Goal: Transaction & Acquisition: Book appointment/travel/reservation

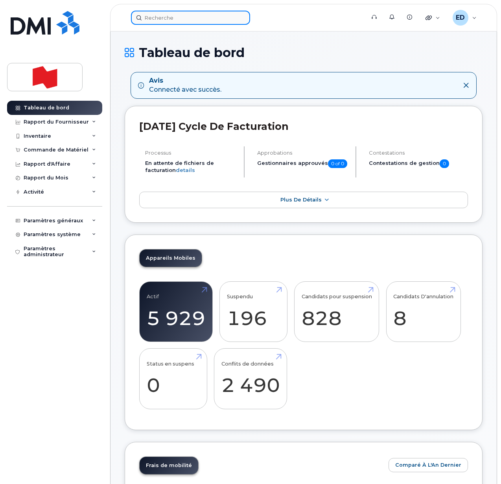
click at [181, 20] on input at bounding box center [190, 18] width 119 height 14
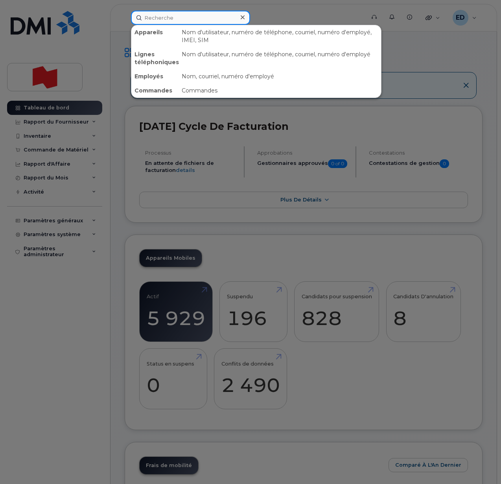
paste input "Juan Sebastian Lopez"
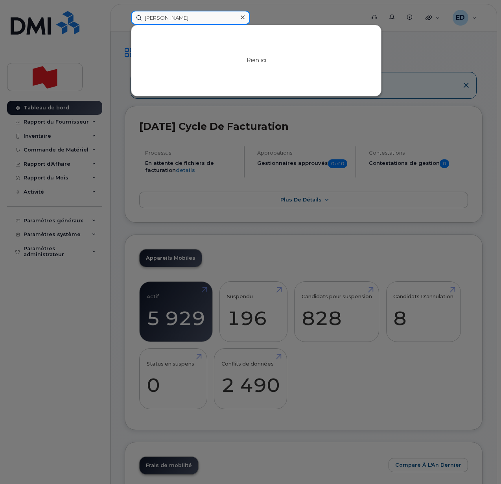
click at [195, 19] on input "Juan Sebastian Lopez" at bounding box center [190, 18] width 119 height 14
drag, startPoint x: 194, startPoint y: 16, endPoint x: 123, endPoint y: 20, distance: 70.6
click at [125, 20] on div "Juan Sebastian Rien ici" at bounding box center [246, 18] width 242 height 14
paste input "juan.sebastian.lopez@nbc.ca"
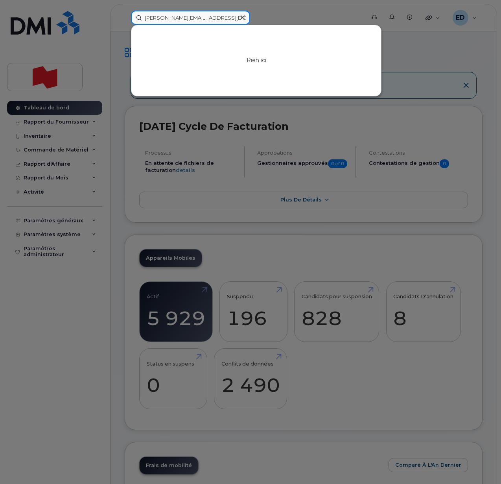
drag, startPoint x: 226, startPoint y: 18, endPoint x: 141, endPoint y: 25, distance: 84.6
click at [139, 22] on input "juan.sebastian.lopez@nbc.ca" at bounding box center [190, 18] width 119 height 14
paste input "Juan"
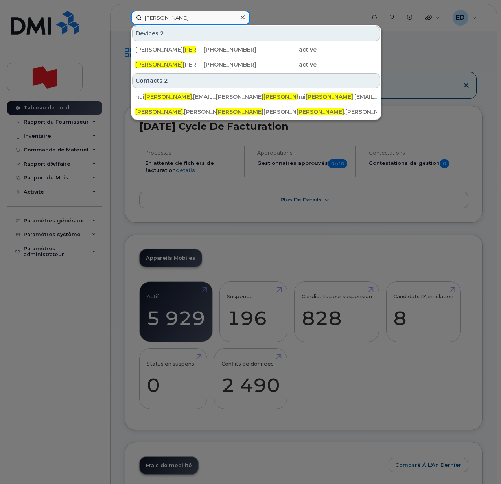
drag, startPoint x: 198, startPoint y: 21, endPoint x: 194, endPoint y: 19, distance: 4.6
click at [194, 20] on input "Juan" at bounding box center [190, 18] width 119 height 14
paste input "Sebastian"
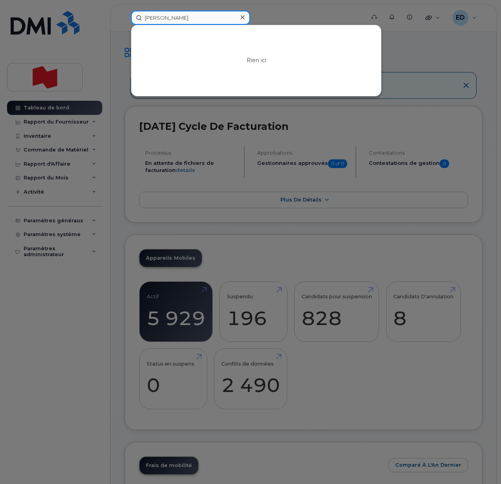
drag, startPoint x: 196, startPoint y: 18, endPoint x: 90, endPoint y: 29, distance: 106.8
click at [125, 25] on div "Juan Sebastian Rien ici" at bounding box center [246, 18] width 242 height 14
paste input "Lopez"
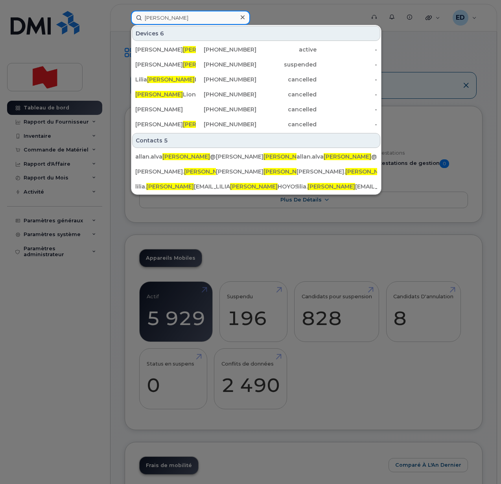
drag, startPoint x: 165, startPoint y: 19, endPoint x: 133, endPoint y: 19, distance: 32.7
click at [133, 19] on input "Lopez" at bounding box center [190, 18] width 119 height 14
paste input "juan.sebastian.lopez@nbc.ca"
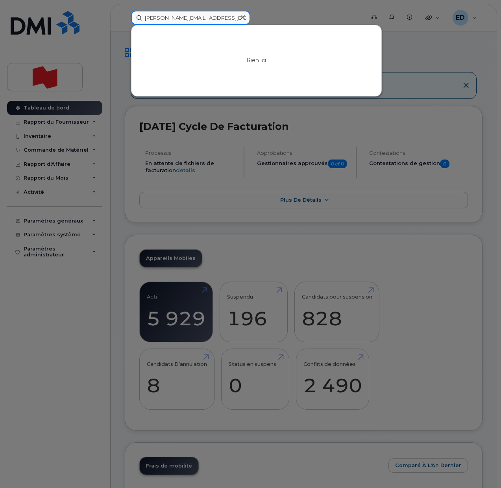
drag, startPoint x: 222, startPoint y: 19, endPoint x: 122, endPoint y: 13, distance: 100.5
click at [125, 13] on div "juan.sebastian.lopez@nbc.ca Rien ici" at bounding box center [245, 18] width 241 height 14
paste input "438 470-5726"
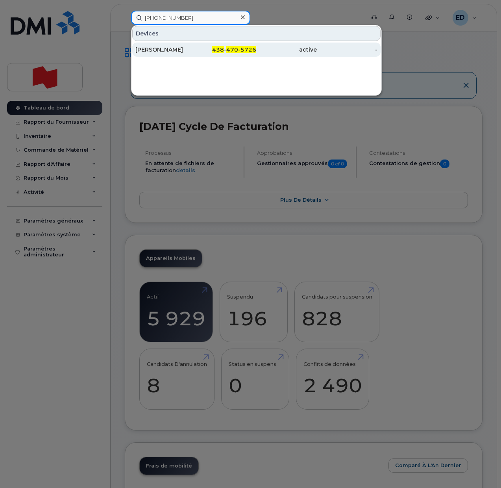
type input "438 470-5726"
click at [176, 47] on div "Francois Morin" at bounding box center [165, 50] width 61 height 8
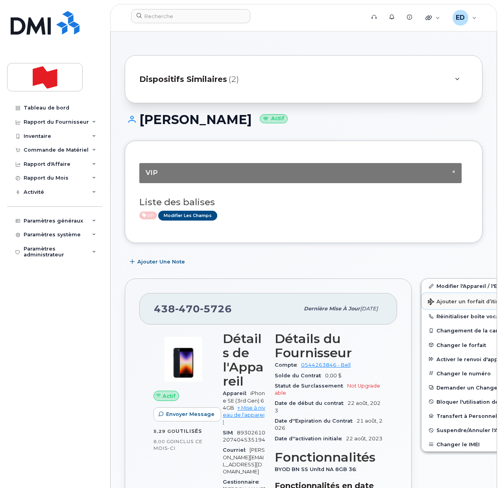
click at [433, 301] on span "Ajouter un forfait d’itinérance" at bounding box center [473, 301] width 91 height 7
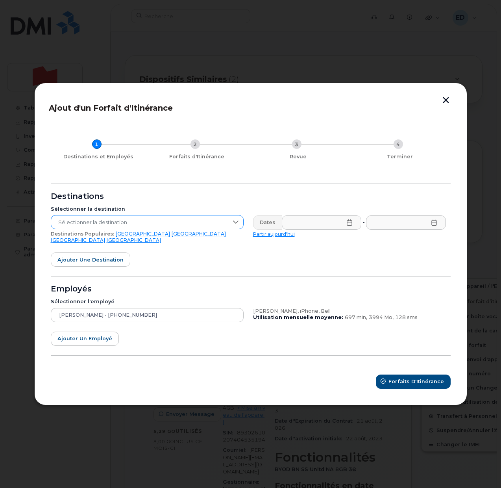
click at [229, 224] on div at bounding box center [235, 221] width 15 height 13
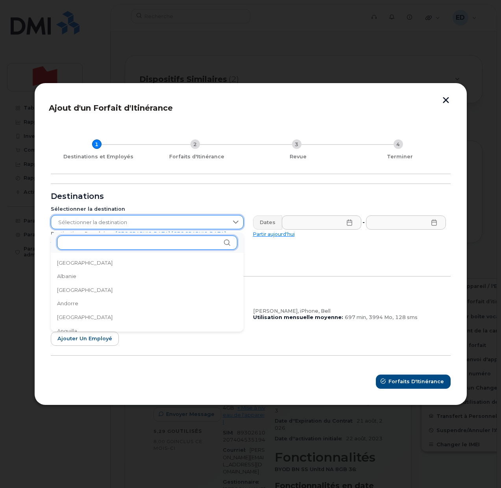
click at [128, 241] on input "text" at bounding box center [147, 242] width 180 height 14
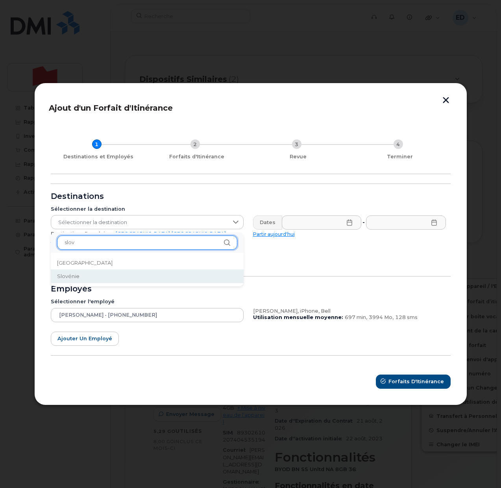
type input "slov"
click at [72, 277] on span "Slovénie" at bounding box center [68, 275] width 22 height 7
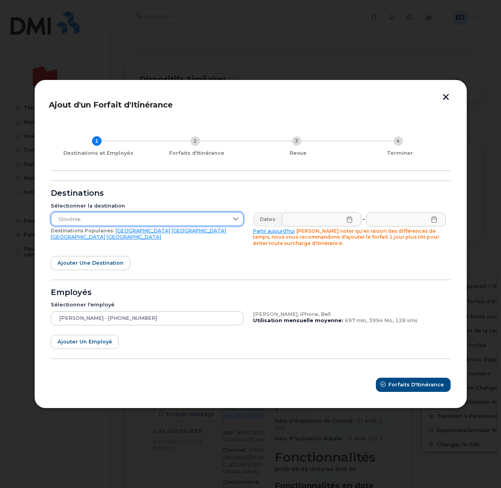
click at [348, 219] on icon at bounding box center [349, 219] width 6 height 6
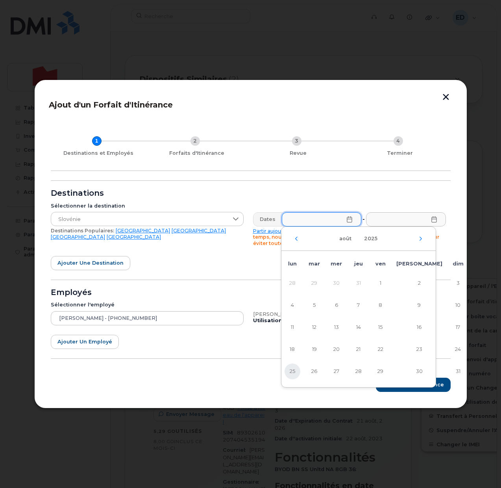
click at [291, 368] on span "25" at bounding box center [293, 371] width 16 height 16
type input "25/08/2025"
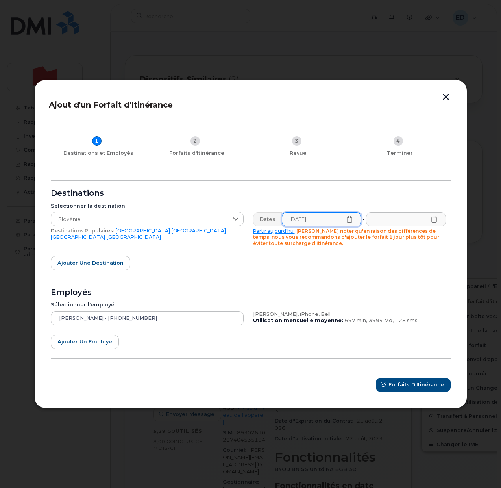
click at [436, 221] on icon at bounding box center [434, 219] width 6 height 6
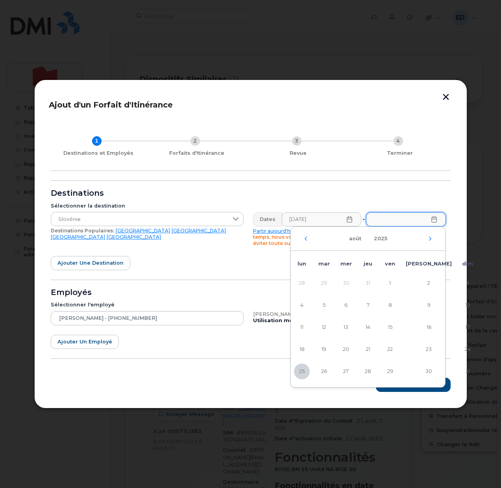
click at [427, 240] on div "août 2025" at bounding box center [368, 239] width 154 height 24
click at [429, 239] on icon "Mois suivant" at bounding box center [430, 238] width 5 height 6
click at [303, 279] on span "1" at bounding box center [302, 283] width 16 height 16
type input "01/09/2025"
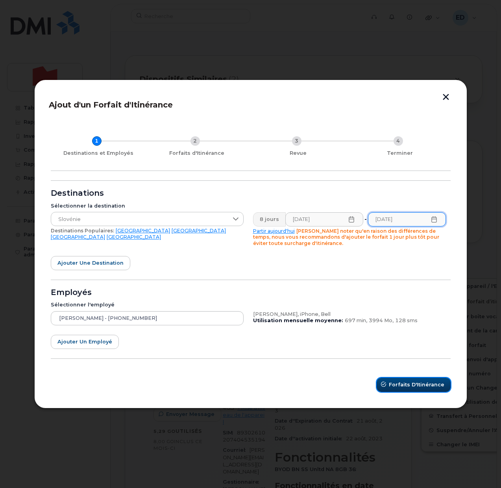
click at [411, 379] on button "Forfaits d'Itinérance" at bounding box center [414, 384] width 74 height 14
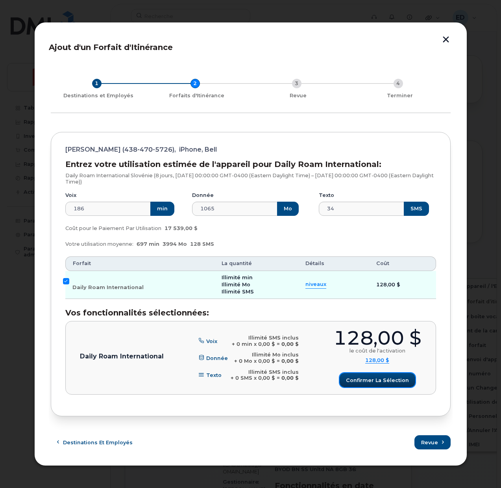
click at [369, 382] on span "Confirmer la sélection" at bounding box center [377, 379] width 63 height 7
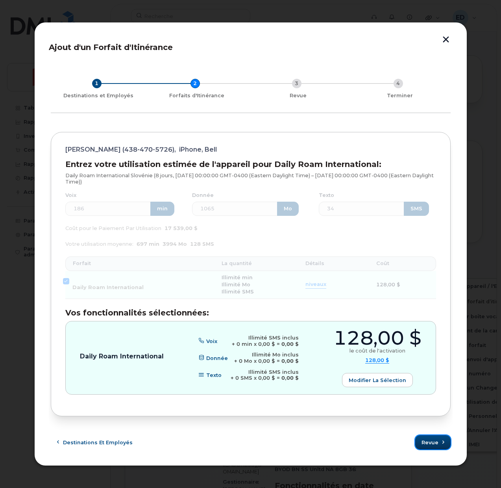
click at [426, 442] on span "Revue" at bounding box center [429, 441] width 17 height 7
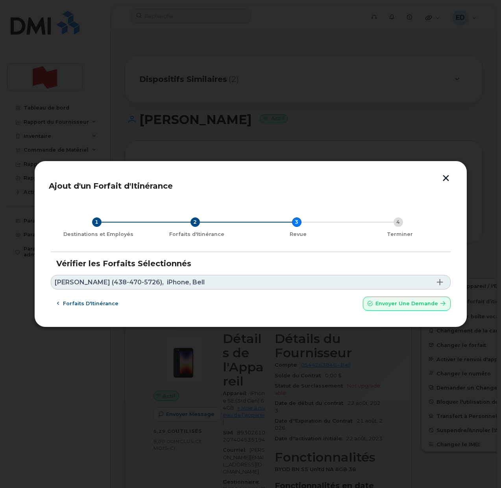
drag, startPoint x: 209, startPoint y: 280, endPoint x: 189, endPoint y: 303, distance: 30.7
click at [210, 280] on link "Francois Morin (438-470-5726), iPhone, Bell" at bounding box center [251, 282] width 400 height 15
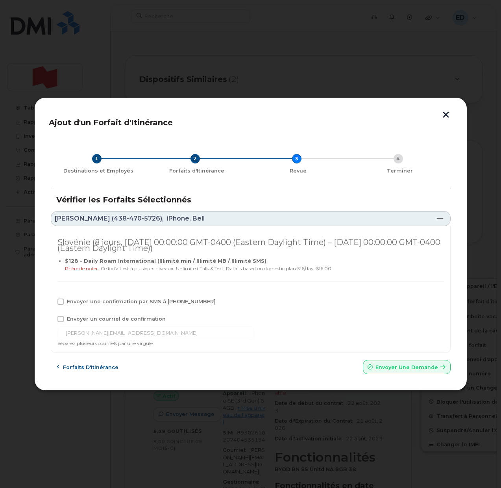
click at [61, 317] on span at bounding box center [60, 319] width 6 height 6
click at [52, 317] on input "Envoyer un courriel de confirmation" at bounding box center [50, 318] width 4 height 4
checkbox input "true"
click at [62, 305] on div "Envoyer une confirmation par SMS à 438-470-5726" at bounding box center [250, 303] width 386 height 10
click at [58, 301] on span at bounding box center [60, 301] width 6 height 6
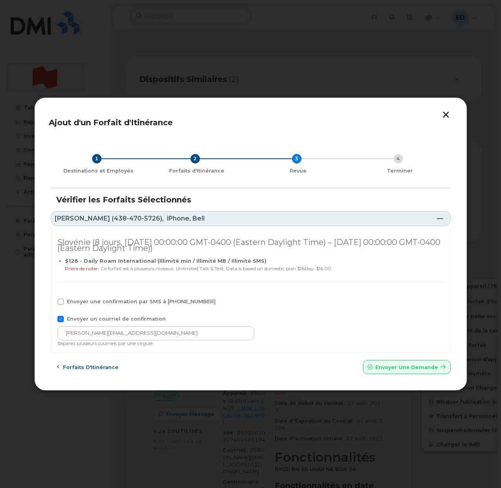
click at [52, 301] on input "Envoyer une confirmation par SMS à 438-470-5726" at bounding box center [50, 300] width 4 height 4
checkbox input "true"
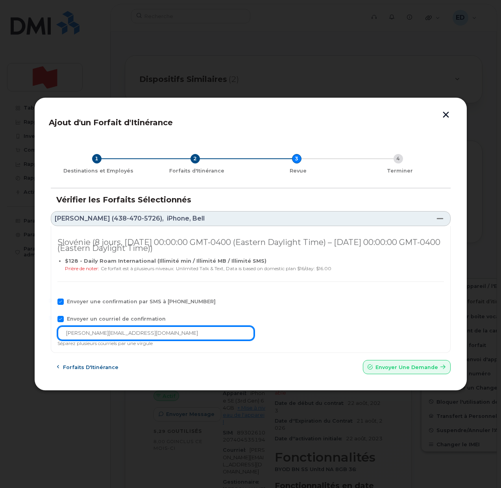
drag, startPoint x: 135, startPoint y: 335, endPoint x: 46, endPoint y: 337, distance: 88.2
click at [46, 337] on div "Ajout d'un Forfait d'Itinérance 1 Destinations et Employés 2 Forfaits d'Itinéra…" at bounding box center [250, 244] width 433 height 294
paste input "telecom-voix"
type input "telecom-voix@bnc.ca"
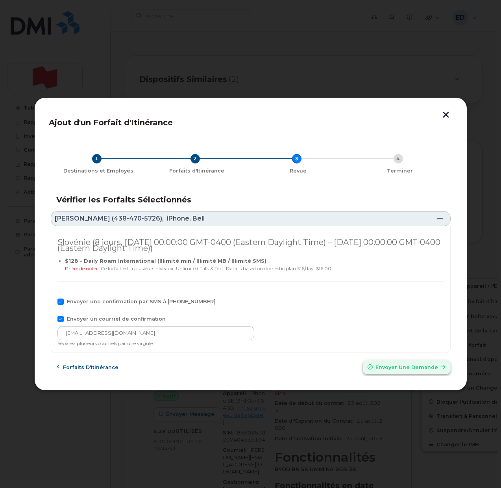
click at [385, 366] on span "Envoyer une Demande" at bounding box center [406, 366] width 63 height 7
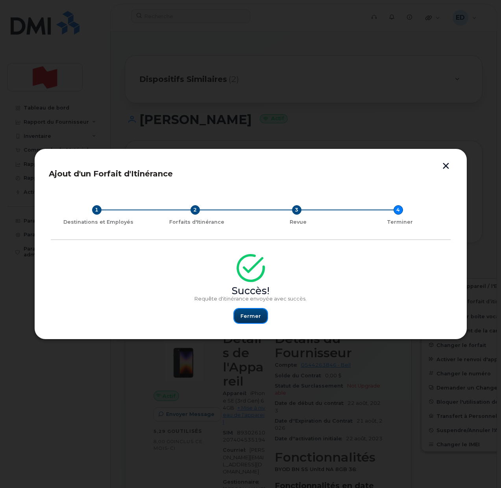
click at [253, 311] on button "Fermer" at bounding box center [250, 316] width 33 height 14
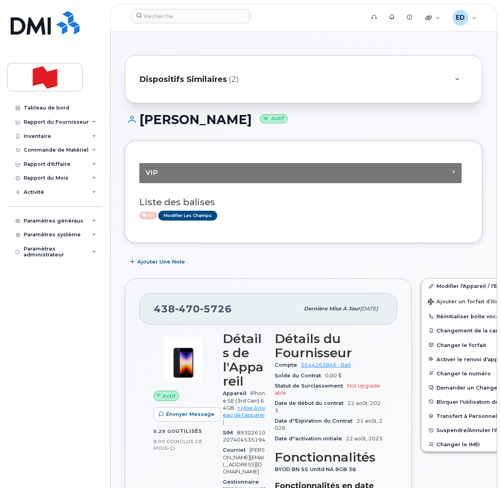
click at [159, 20] on input at bounding box center [190, 16] width 119 height 14
paste input "Pascale Boucher"
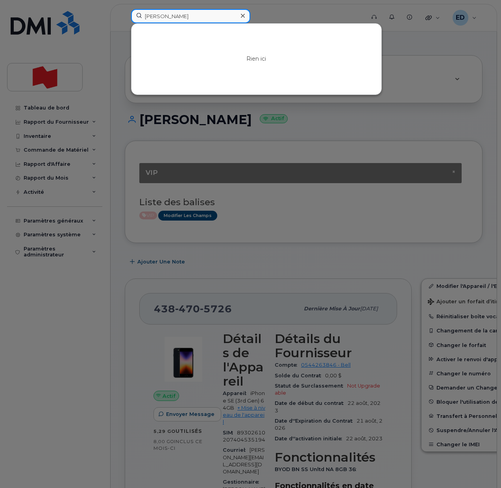
drag, startPoint x: 164, startPoint y: 17, endPoint x: 131, endPoint y: 18, distance: 33.5
click at [131, 18] on div "Pascale Boucher Rien ici" at bounding box center [245, 17] width 241 height 17
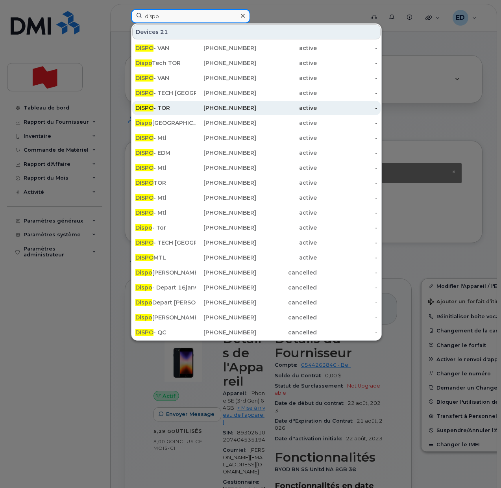
type input "dispo"
drag, startPoint x: 169, startPoint y: 110, endPoint x: 171, endPoint y: 114, distance: 4.3
click at [169, 110] on div "DISPO - TOR" at bounding box center [165, 108] width 61 height 8
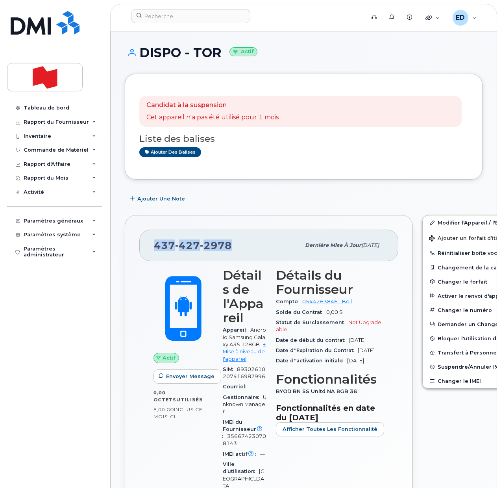
drag, startPoint x: 229, startPoint y: 247, endPoint x: 152, endPoint y: 240, distance: 77.4
click at [152, 240] on div "437 427 2978 Dernière mise à jour 15 août, 2025" at bounding box center [268, 244] width 259 height 31
copy span "437 427 2978"
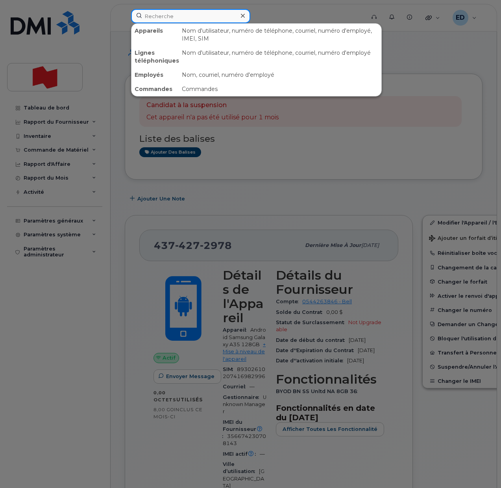
click at [174, 19] on input at bounding box center [190, 16] width 119 height 14
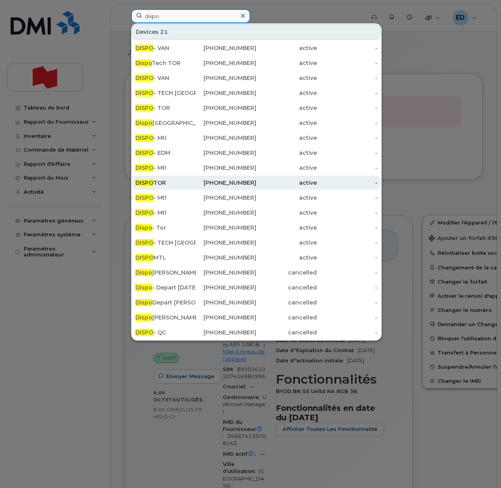
type input "dispo"
click at [151, 185] on span "DISPO" at bounding box center [144, 182] width 18 height 7
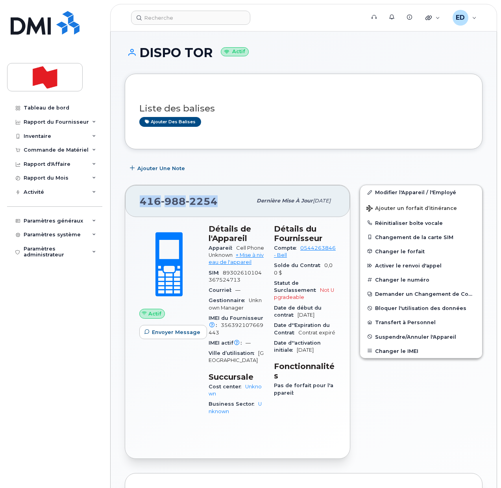
drag, startPoint x: 218, startPoint y: 200, endPoint x: 140, endPoint y: 200, distance: 77.9
click at [140, 200] on div "[PHONE_NUMBER]" at bounding box center [196, 200] width 112 height 17
copy span "[PHONE_NUMBER]"
click at [312, 111] on h3 "Liste des balises" at bounding box center [303, 109] width 329 height 10
click at [385, 193] on link "Modifier l'Appareil / l'Employé" at bounding box center [421, 192] width 122 height 14
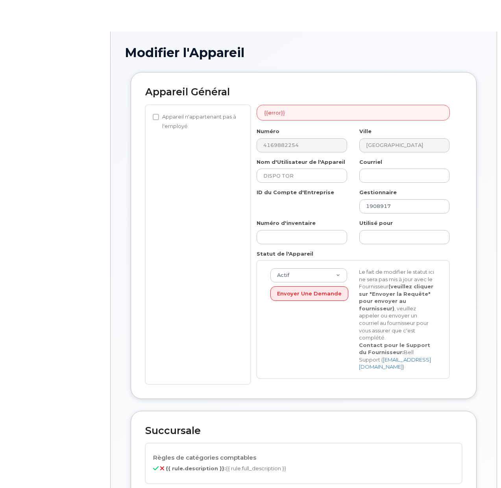
select select "22916206"
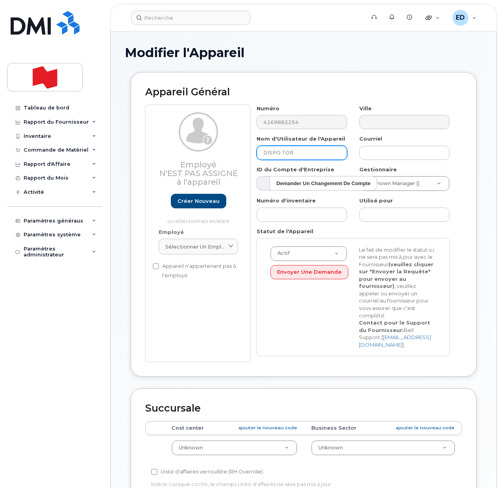
drag, startPoint x: 308, startPoint y: 151, endPoint x: 248, endPoint y: 179, distance: 66.2
click at [262, 160] on div "Numéro 4169882254 Ville Nom d'Utilisateur de l'Appareil DISPO TOR Courriel ID d…" at bounding box center [353, 233] width 205 height 257
click at [203, 200] on link "Créer nouveau" at bounding box center [198, 201] width 55 height 15
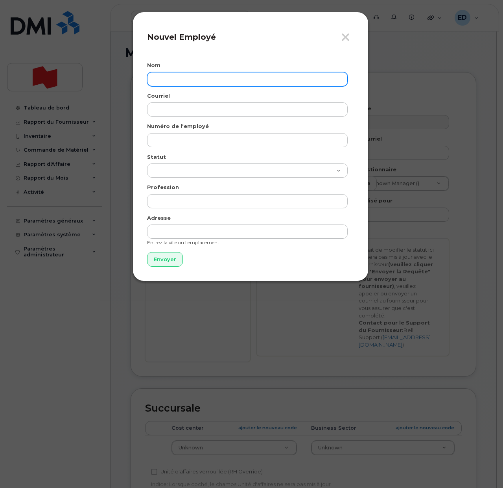
click at [157, 74] on input "text" at bounding box center [247, 79] width 201 height 14
paste input "[PERSON_NAME]"
type input "[PERSON_NAME]"
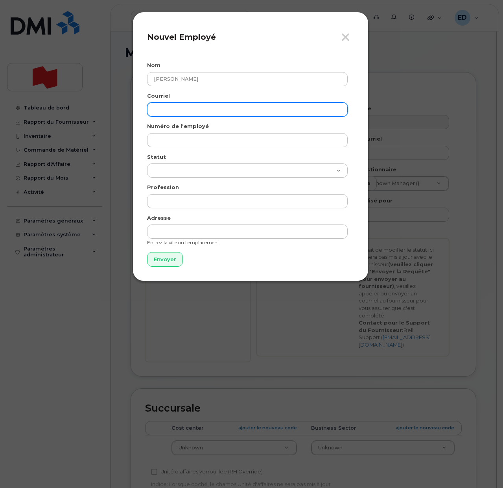
drag, startPoint x: 172, startPoint y: 106, endPoint x: 169, endPoint y: 112, distance: 6.7
click at [170, 106] on input "email" at bounding box center [247, 109] width 201 height 14
paste input "pascale.boucher@nbc.ca"
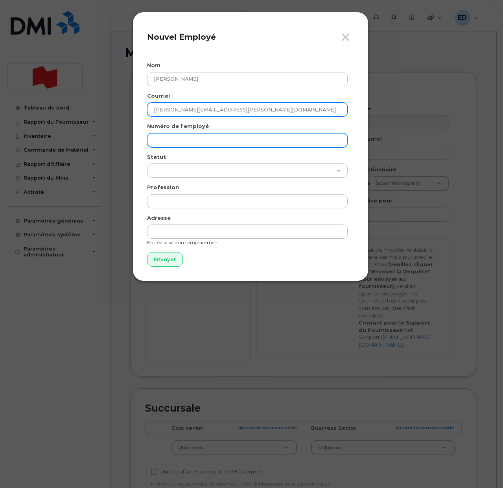
type input "pascale.boucher@nbc.ca"
click at [168, 136] on input "text" at bounding box center [247, 140] width 201 height 14
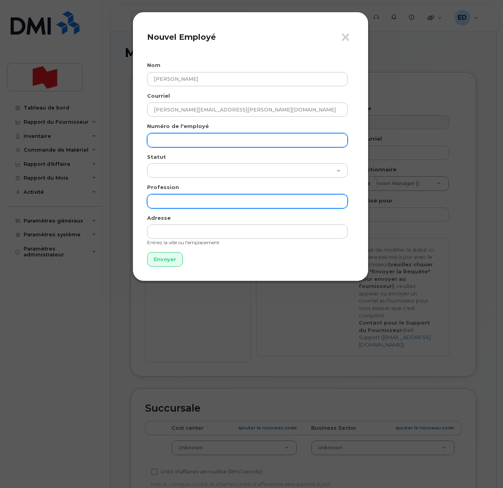
paste input "pascale.boucher@nbc.ca"
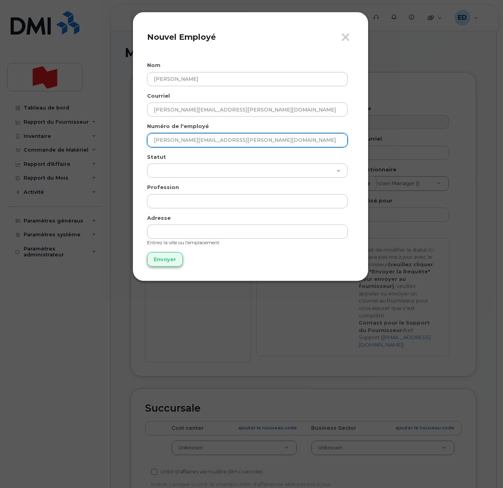
type input "pascale.boucher@nbc.ca"
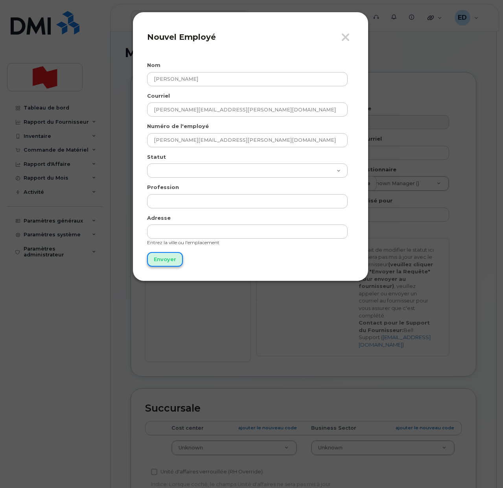
click at [168, 258] on input "Envoyer" at bounding box center [165, 259] width 36 height 15
type input "Envoyer"
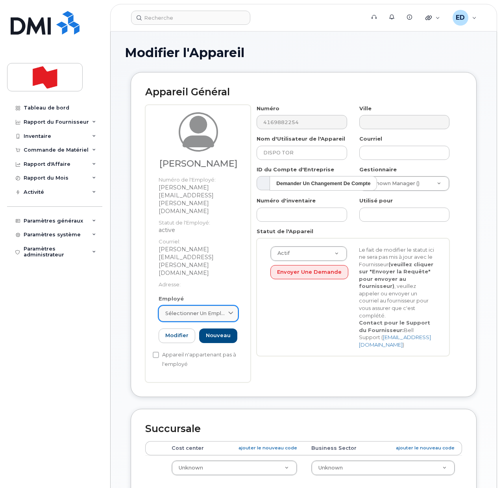
click at [201, 309] on span "Sélectionner un employé" at bounding box center [195, 312] width 60 height 7
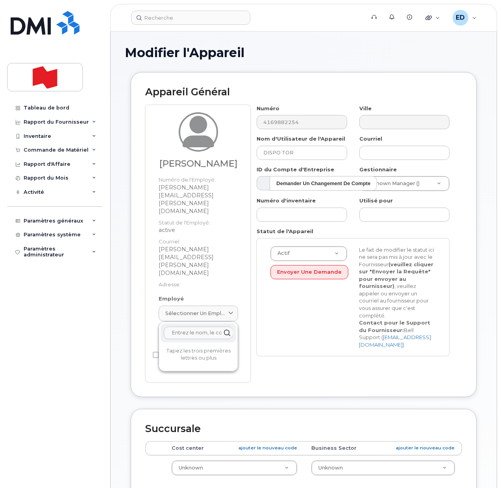
paste input "pascale.boucher@nbc.ca"
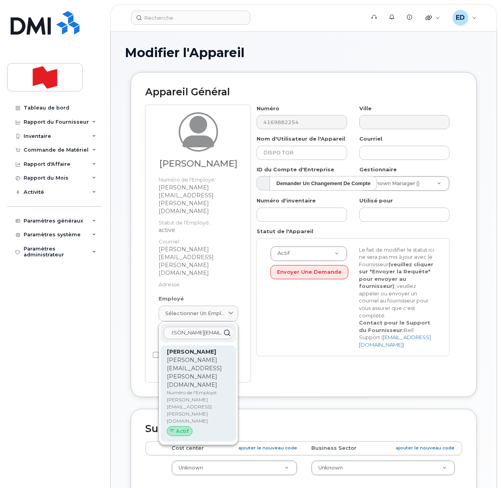
type input "pascale.boucher@nbc.ca"
click at [188, 389] on p "Numéro de l'Employé: pascale.boucher@nbc.ca" at bounding box center [198, 406] width 63 height 35
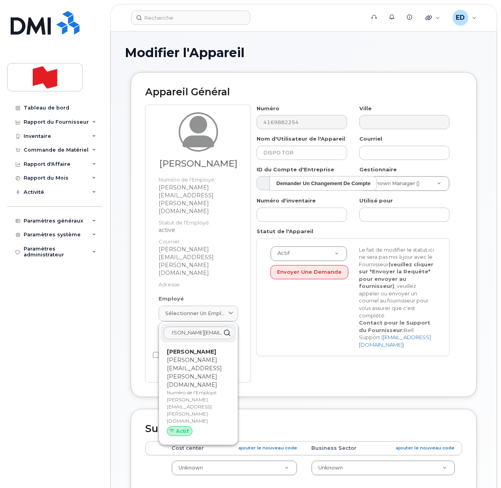
type input "Pascale Boucher"
type input "pascale.boucher@nbc.ca"
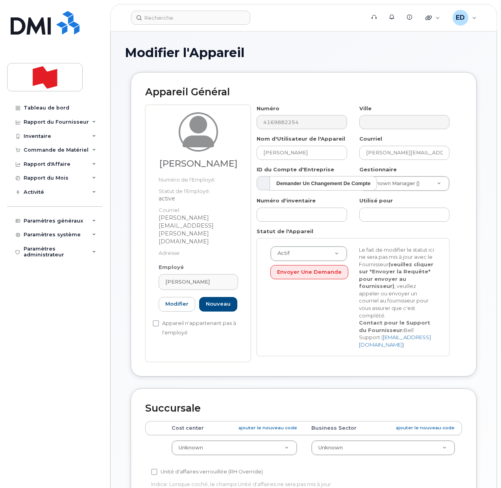
scroll to position [0, 0]
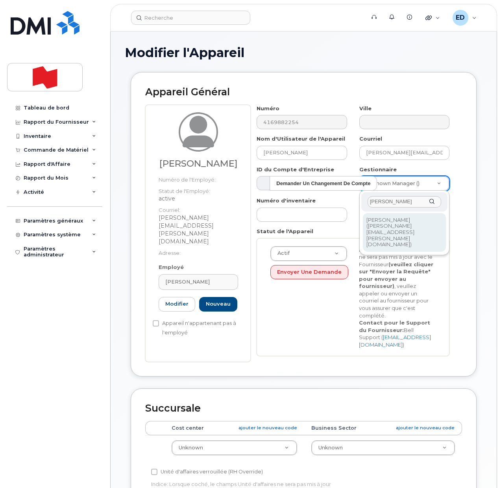
type input "Francis Quevillon"
type input "1959091"
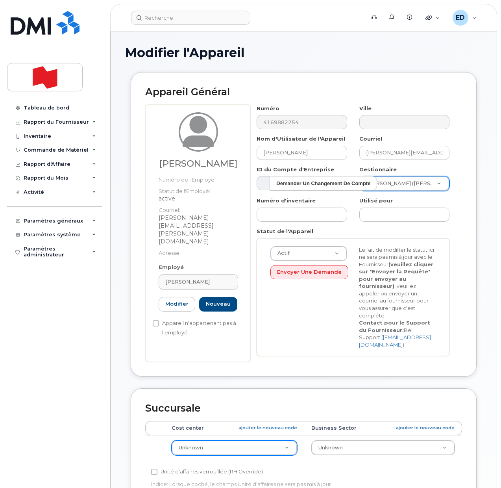
drag, startPoint x: 256, startPoint y: 435, endPoint x: 248, endPoint y: 445, distance: 12.7
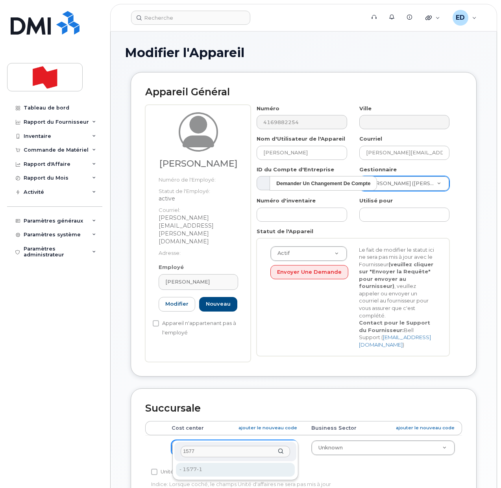
type input "1577"
type input "22916869"
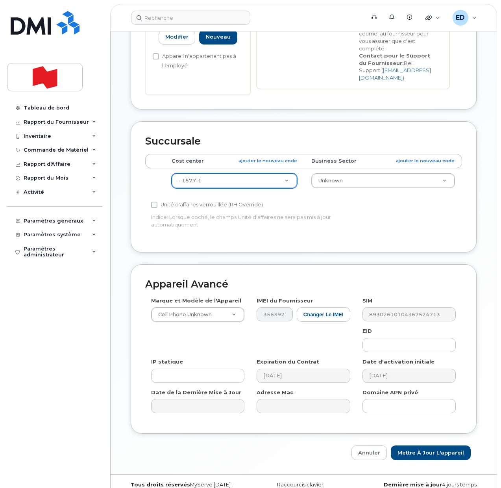
scroll to position [270, 0]
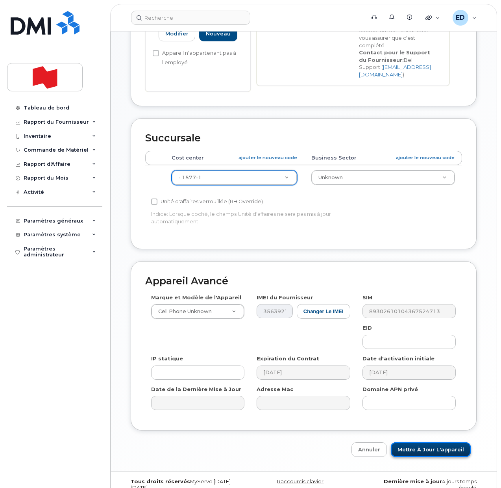
click at [424, 442] on input "Mettre à jour l'appareil" at bounding box center [431, 449] width 80 height 15
type input "Sauvegarde..."
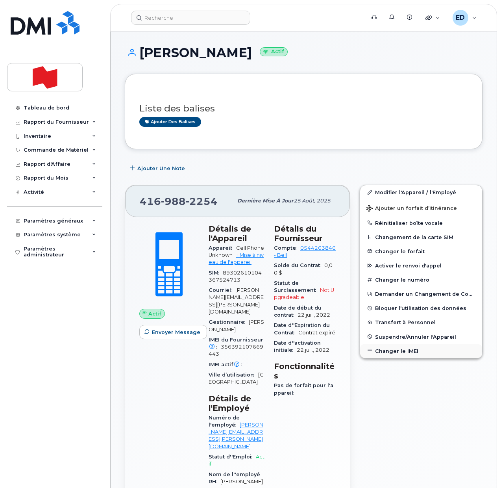
click at [390, 353] on button "Changer le IMEI" at bounding box center [421, 351] width 122 height 14
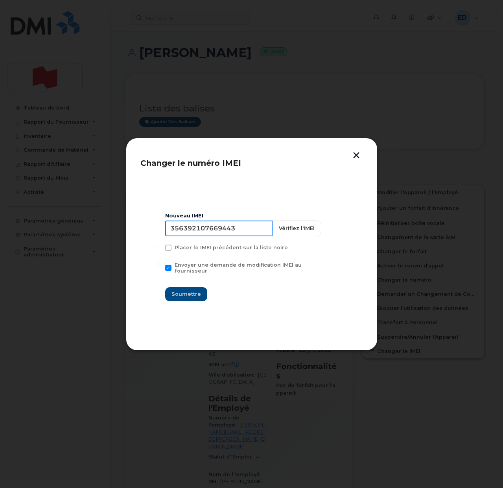
click at [216, 236] on input "356392107669443" at bounding box center [218, 228] width 107 height 16
click at [209, 232] on input "356392107669443" at bounding box center [218, 228] width 107 height 16
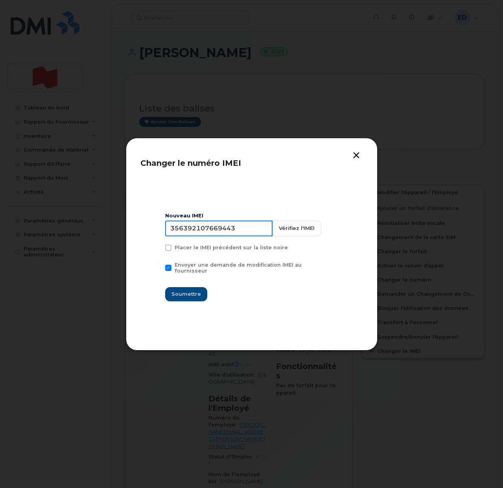
click at [209, 232] on input "356392107669443" at bounding box center [218, 228] width 107 height 16
type input "353927601602581"
click at [191, 290] on span "Soumettre" at bounding box center [187, 293] width 30 height 7
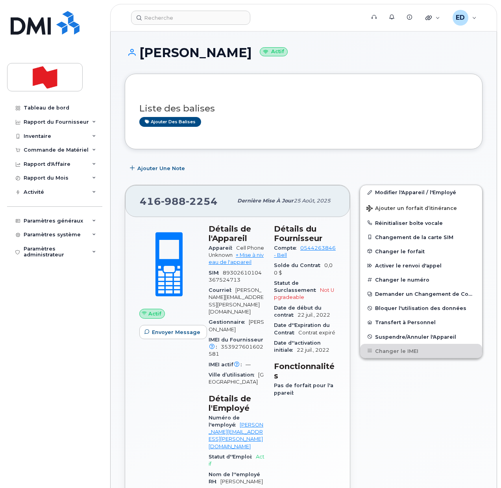
click at [288, 119] on div "Ajouter des balises" at bounding box center [300, 122] width 322 height 10
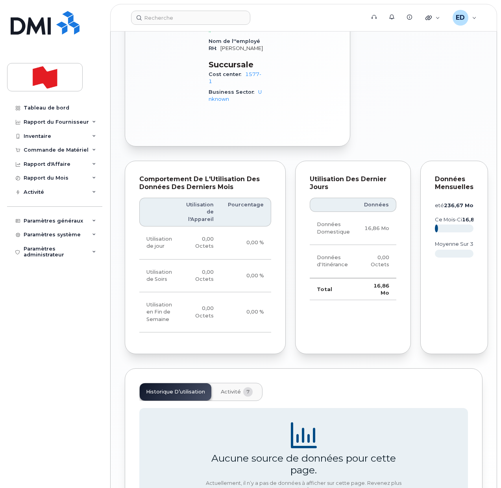
scroll to position [384, 0]
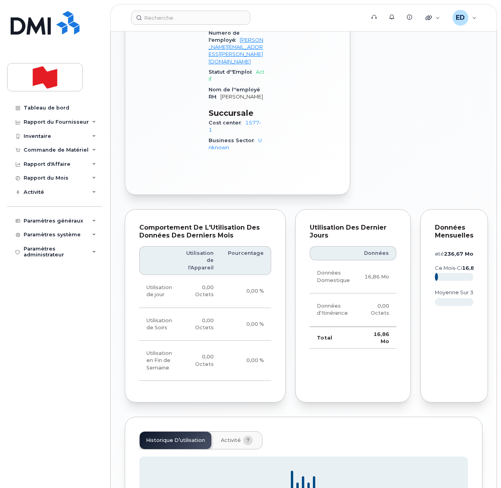
drag, startPoint x: 409, startPoint y: 97, endPoint x: 427, endPoint y: 102, distance: 18.3
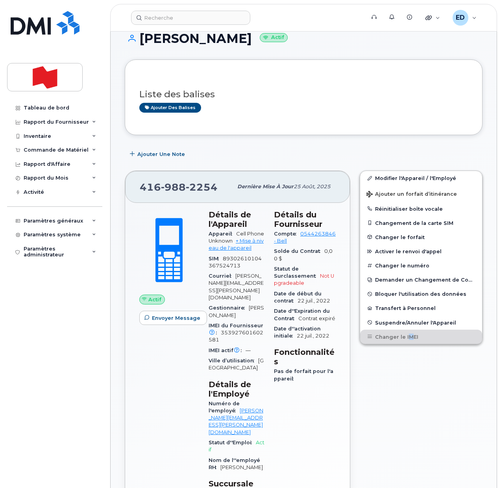
scroll to position [0, 0]
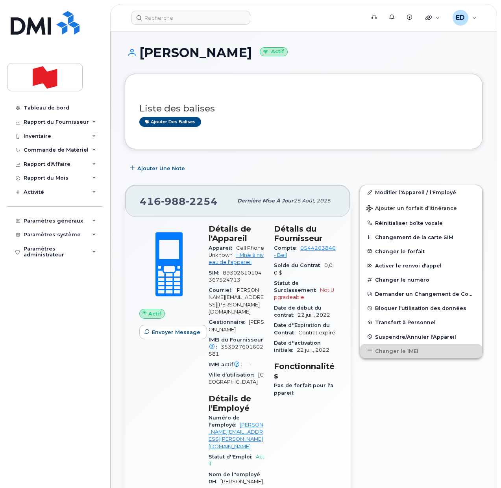
drag, startPoint x: 275, startPoint y: 142, endPoint x: 278, endPoint y: 138, distance: 4.6
click at [276, 142] on div "Liste des balises Ajouter des balises" at bounding box center [304, 112] width 358 height 76
click at [164, 19] on input at bounding box center [190, 18] width 119 height 14
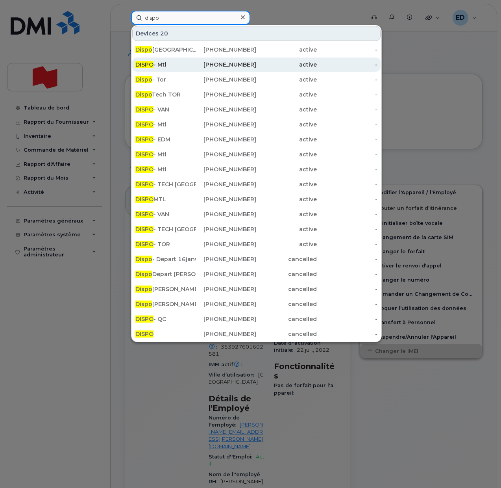
type input "dispo"
click at [182, 62] on div "DISPO - Mtl" at bounding box center [165, 65] width 61 height 8
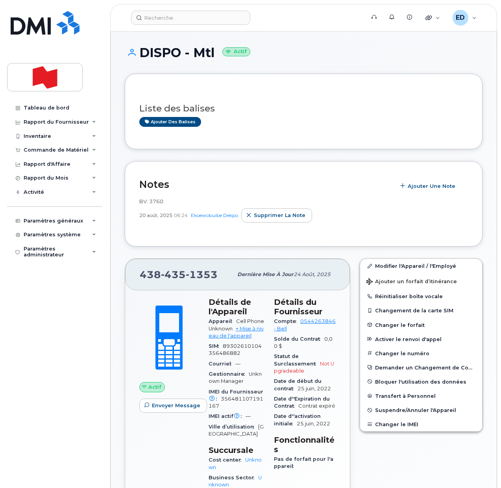
click at [158, 200] on span "BV: 3760" at bounding box center [151, 201] width 24 height 6
copy span "3760"
drag, startPoint x: 222, startPoint y: 272, endPoint x: 142, endPoint y: 276, distance: 79.2
click at [142, 276] on div "[PHONE_NUMBER]" at bounding box center [186, 274] width 93 height 17
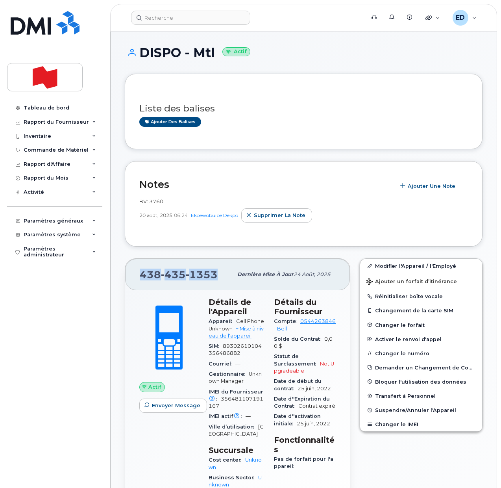
copy span "[PHONE_NUMBER]"
click at [306, 119] on div "Ajouter des balises" at bounding box center [300, 122] width 322 height 10
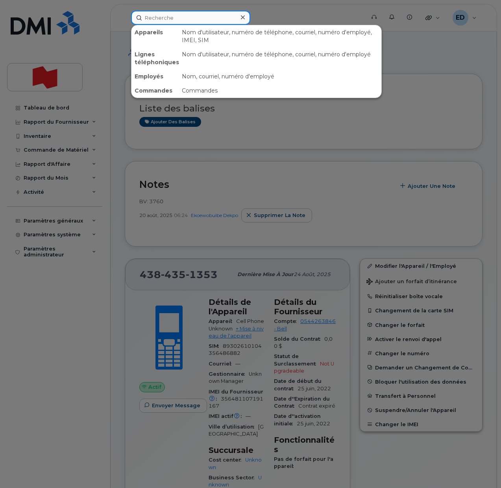
click at [165, 20] on input at bounding box center [190, 18] width 119 height 14
paste input "France [PERSON_NAME]"
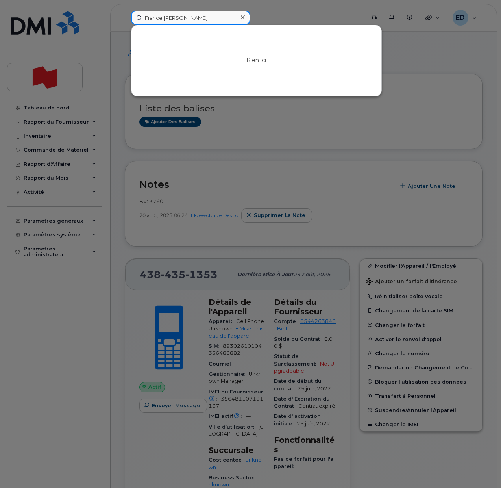
type input "France [PERSON_NAME]"
click at [266, 15] on div at bounding box center [250, 244] width 501 height 488
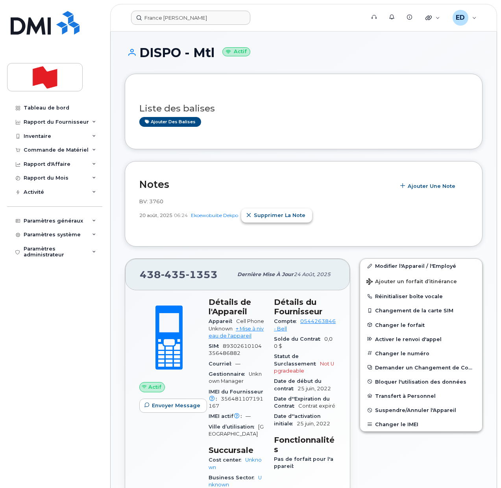
click at [251, 214] on icon "button" at bounding box center [248, 215] width 5 height 5
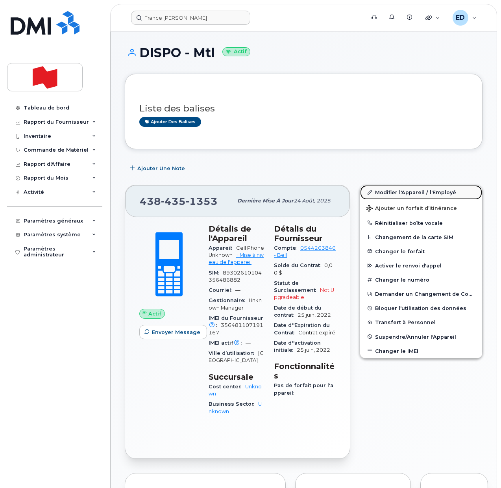
click at [384, 192] on link "Modifier l'Appareil / l'Employé" at bounding box center [421, 192] width 122 height 14
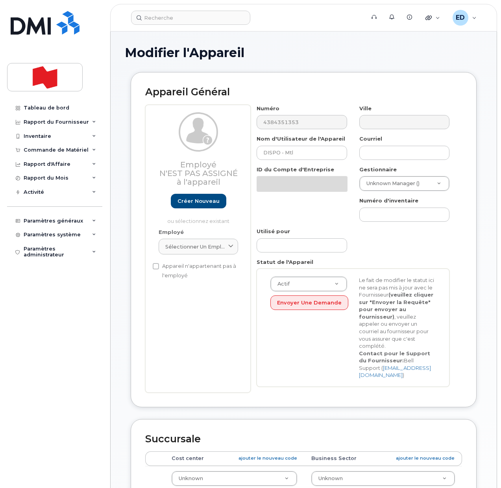
select select "22916206"
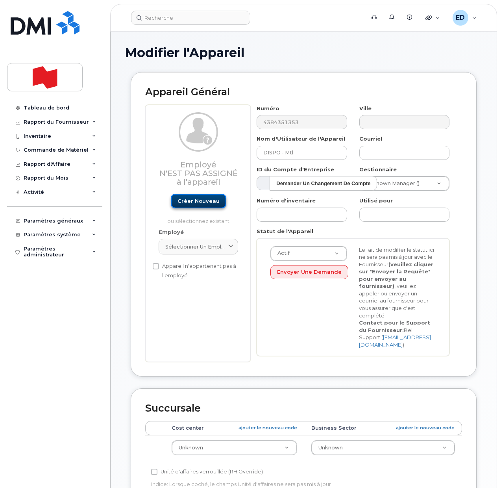
click at [194, 200] on link "Créer nouveau" at bounding box center [198, 201] width 55 height 15
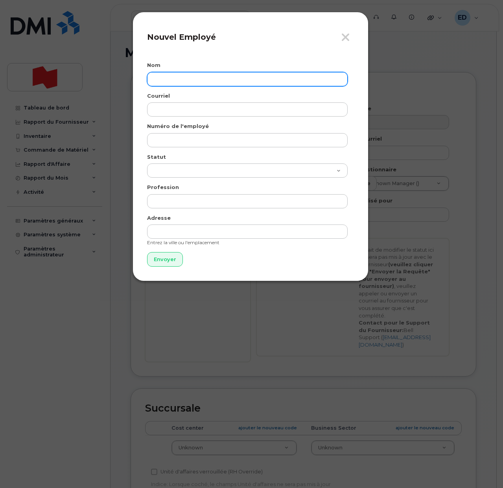
click at [167, 75] on input "text" at bounding box center [247, 79] width 201 height 14
paste input "France [PERSON_NAME]"
type input "France [PERSON_NAME]"
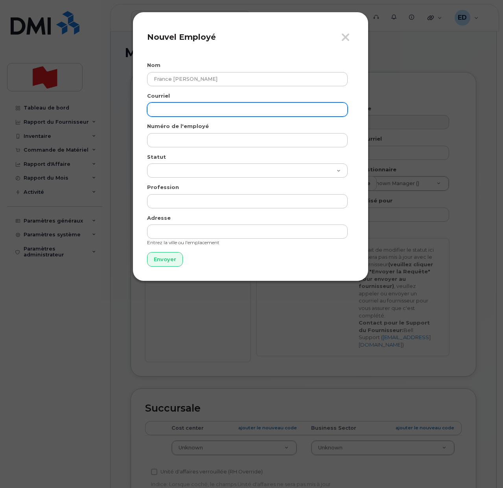
click at [175, 113] on input "email" at bounding box center [247, 109] width 201 height 14
paste input "[EMAIL_ADDRESS][PERSON_NAME][DOMAIN_NAME]"
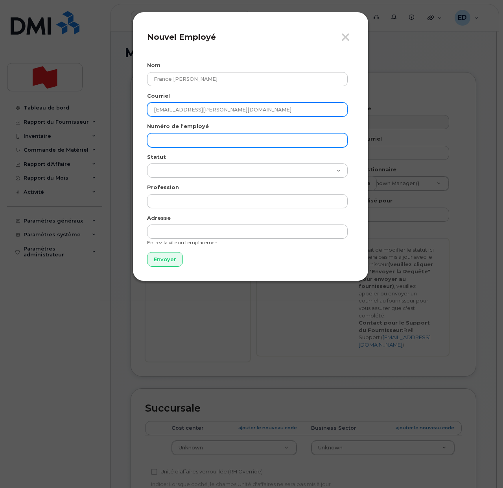
type input "[EMAIL_ADDRESS][PERSON_NAME][DOMAIN_NAME]"
click at [172, 137] on input "text" at bounding box center [247, 140] width 201 height 14
paste input "[EMAIL_ADDRESS][PERSON_NAME][DOMAIN_NAME]"
type input "[EMAIL_ADDRESS][PERSON_NAME][DOMAIN_NAME]"
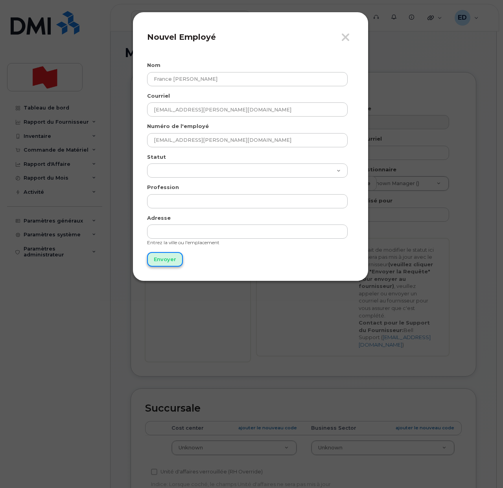
click at [168, 261] on input "Envoyer" at bounding box center [165, 259] width 36 height 15
type input "Envoyer"
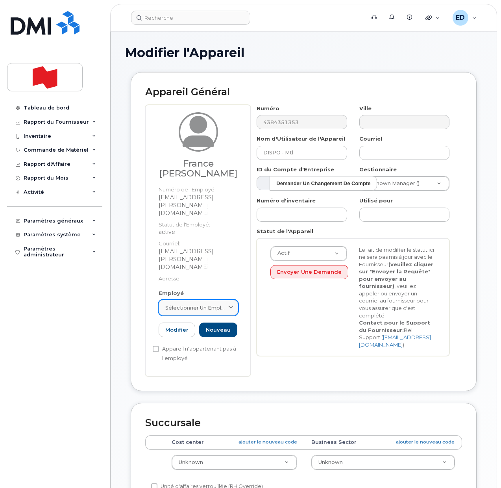
click at [218, 304] on span "Sélectionner un employé" at bounding box center [195, 307] width 60 height 7
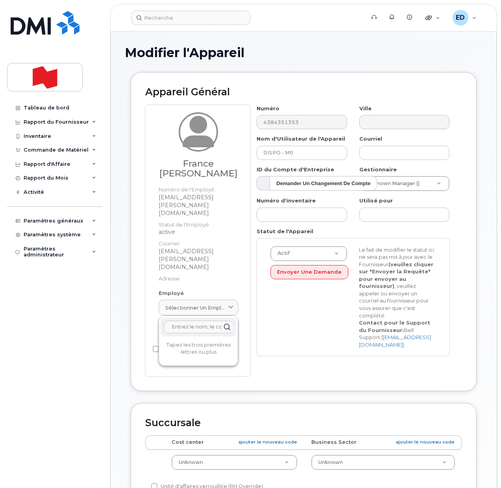
paste input "[EMAIL_ADDRESS][PERSON_NAME][DOMAIN_NAME]"
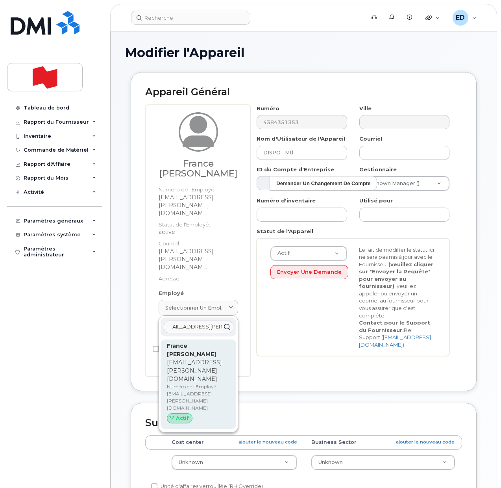
type input "[EMAIL_ADDRESS][PERSON_NAME][DOMAIN_NAME]"
click at [187, 358] on p "[EMAIL_ADDRESS][PERSON_NAME][DOMAIN_NAME]" at bounding box center [198, 370] width 63 height 25
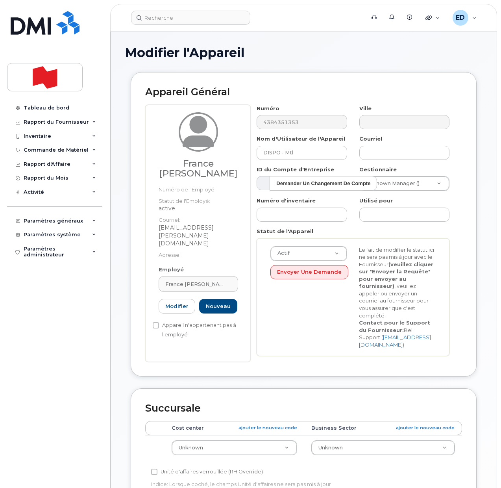
type input "[EMAIL_ADDRESS][PERSON_NAME][DOMAIN_NAME]"
type input "France [PERSON_NAME]"
type input "[EMAIL_ADDRESS][PERSON_NAME][DOMAIN_NAME]"
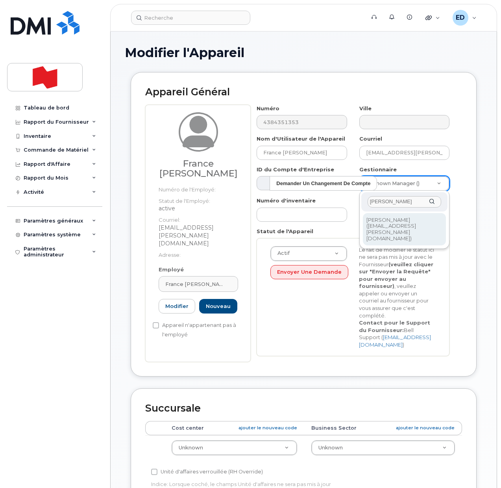
type input "Maxime Tessier"
type input "1920942"
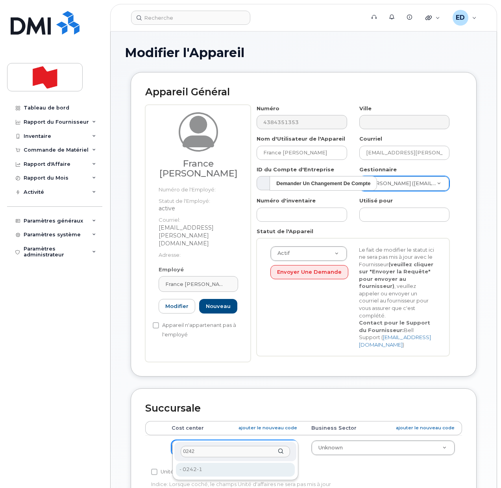
type input "0242"
type input "22916587"
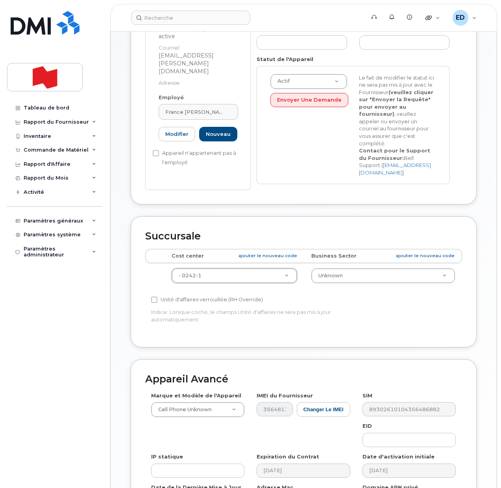
scroll to position [246, 0]
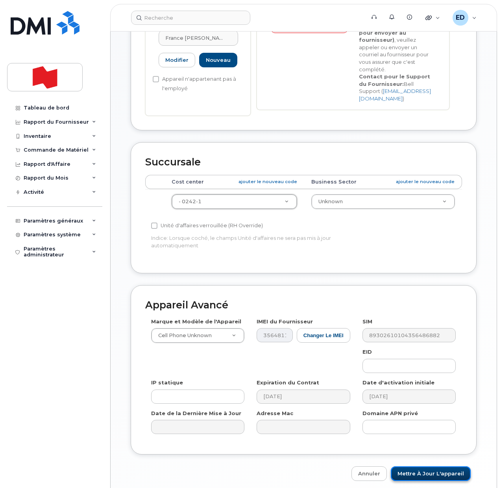
click at [421, 466] on input "Mettre à jour l'appareil" at bounding box center [431, 473] width 80 height 15
type input "Sauvegarde..."
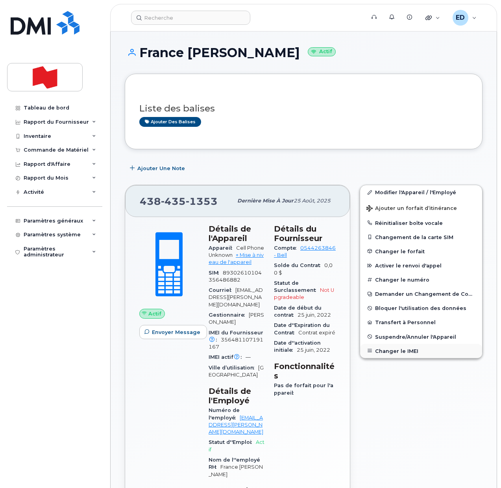
click at [390, 353] on button "Changer le IMEI" at bounding box center [421, 351] width 122 height 14
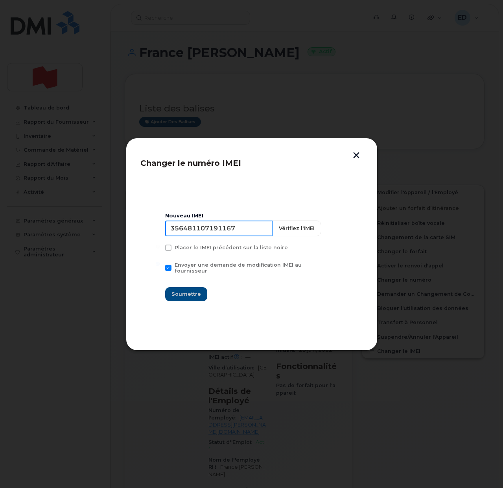
click at [208, 226] on input "356481107191167" at bounding box center [218, 228] width 107 height 16
type input "350515301137371"
click at [186, 291] on span "Soumettre" at bounding box center [187, 293] width 30 height 7
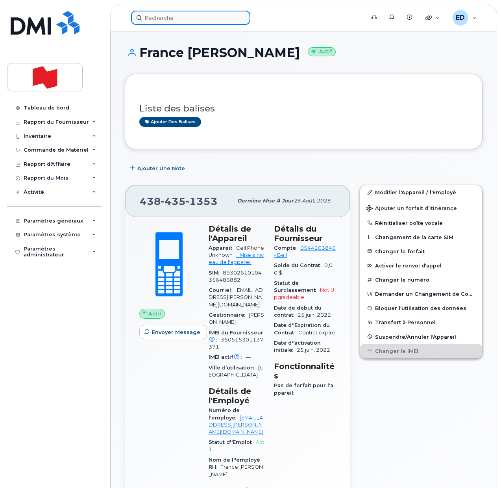
click at [163, 17] on input at bounding box center [190, 18] width 119 height 14
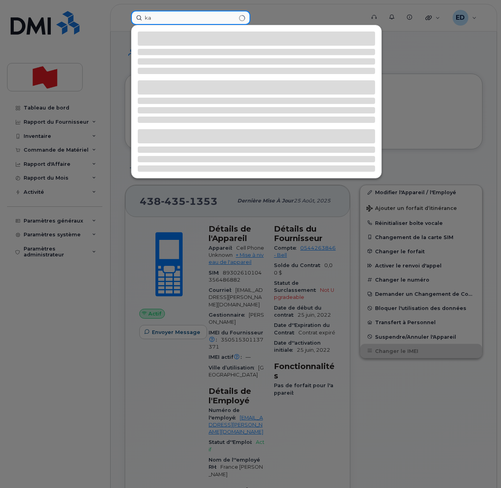
type input "k"
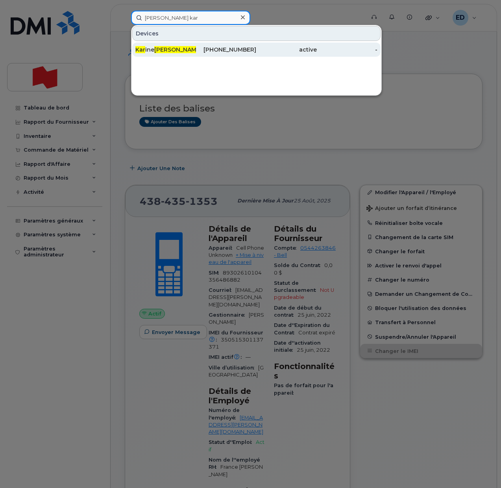
type input "blouin kar"
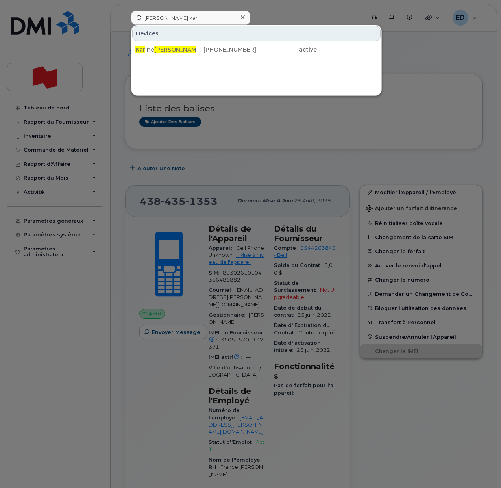
drag, startPoint x: 162, startPoint y: 50, endPoint x: 172, endPoint y: 74, distance: 26.7
click at [161, 50] on span "Blouin" at bounding box center [178, 49] width 48 height 7
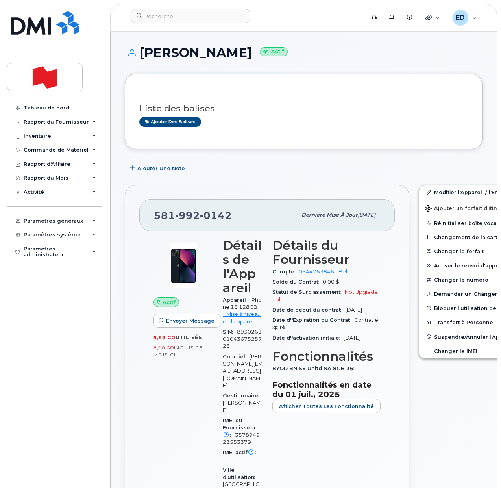
click at [428, 124] on div "Ajouter des balises" at bounding box center [300, 122] width 322 height 10
click at [273, 128] on div "Liste des balises Ajouter des balises" at bounding box center [303, 111] width 329 height 46
drag, startPoint x: 422, startPoint y: 425, endPoint x: 421, endPoint y: 433, distance: 8.3
click at [175, 20] on input at bounding box center [190, 16] width 119 height 14
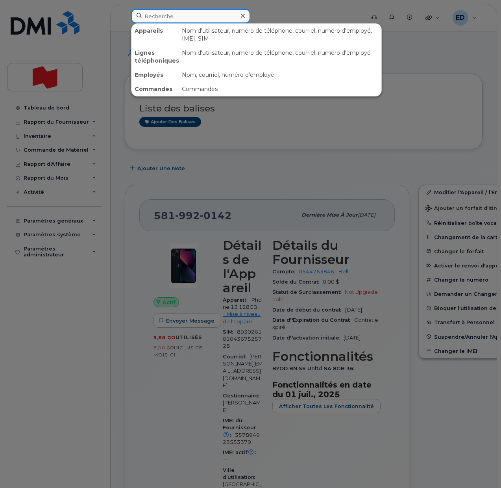
paste input "France Grenier"
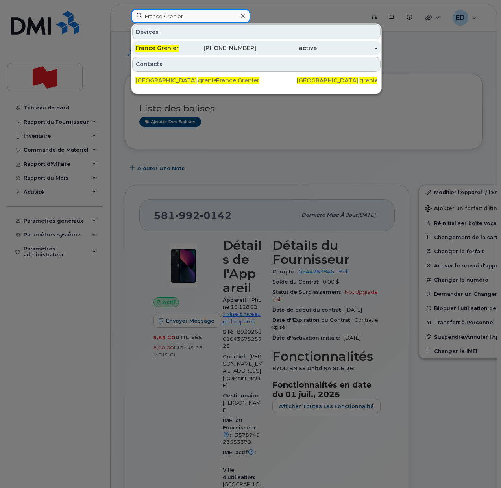
type input "France Grenier"
click at [165, 49] on span "France Grenier" at bounding box center [156, 47] width 43 height 7
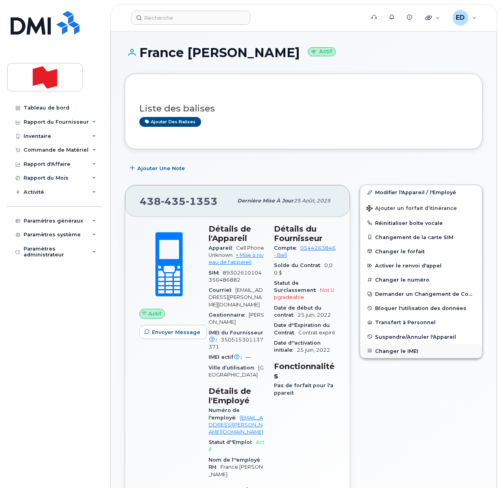
click at [390, 349] on button "Changer le IMEI" at bounding box center [421, 351] width 122 height 14
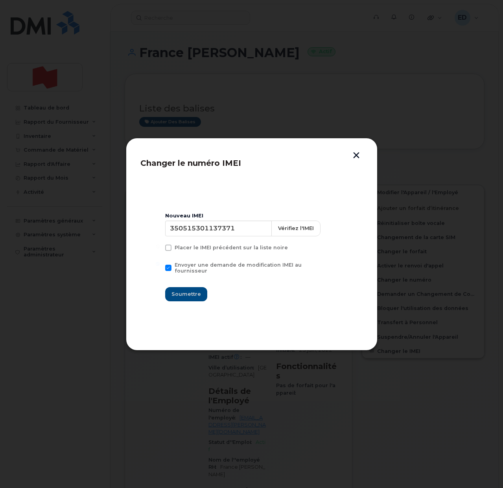
drag, startPoint x: 358, startPoint y: 155, endPoint x: 358, endPoint y: 160, distance: 5.1
click at [358, 155] on button "button" at bounding box center [357, 156] width 12 height 8
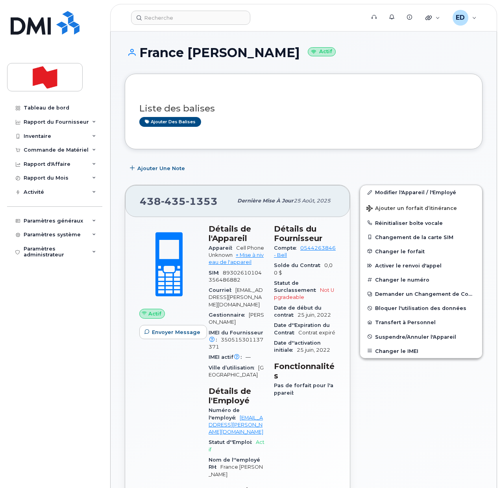
click at [312, 121] on div "Ajouter des balises" at bounding box center [300, 122] width 322 height 10
drag, startPoint x: 262, startPoint y: 113, endPoint x: 263, endPoint y: 105, distance: 8.0
click at [262, 113] on h3 "Liste des balises" at bounding box center [303, 109] width 329 height 10
click at [174, 20] on input at bounding box center [190, 18] width 119 height 14
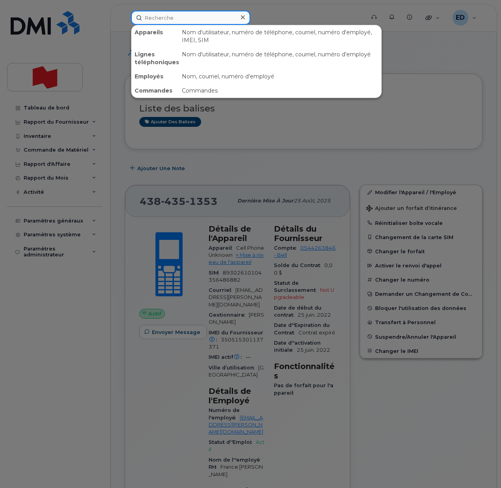
paste input "Lotfi Benikhlef"
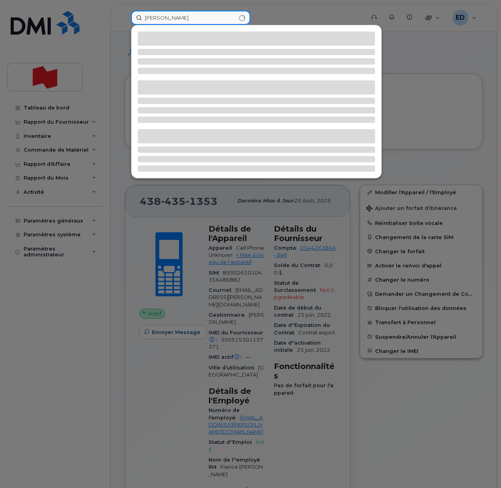
drag, startPoint x: 194, startPoint y: 17, endPoint x: 129, endPoint y: 22, distance: 64.7
click at [129, 22] on div "Lotfi Benikhlef" at bounding box center [245, 18] width 241 height 14
paste input "lotfi.benikhlef@bnc.ca"
type input "lotfi.benikhlef@bnc.ca"
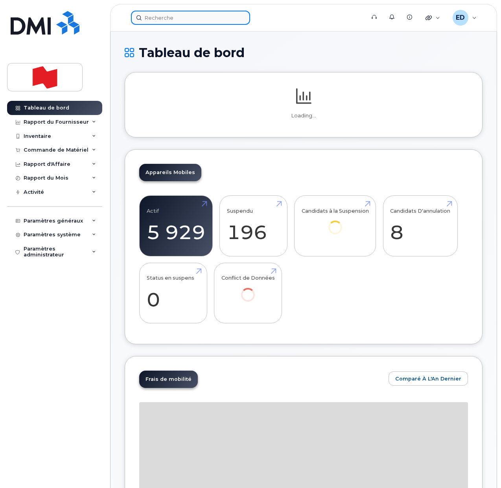
click at [178, 17] on input at bounding box center [190, 18] width 119 height 14
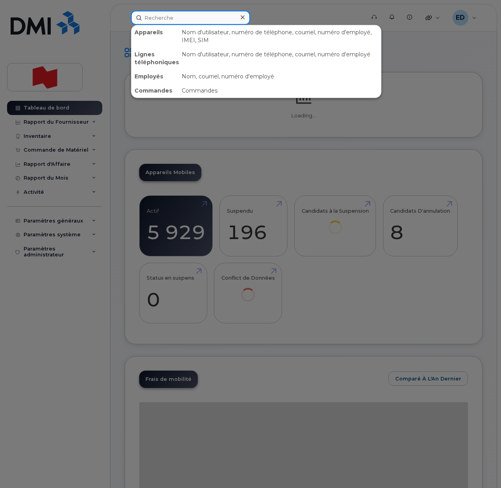
paste input "[EMAIL_ADDRESS][DOMAIN_NAME]"
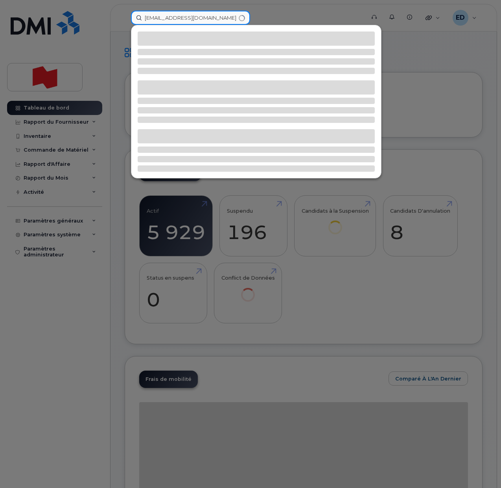
type input "[EMAIL_ADDRESS][DOMAIN_NAME]"
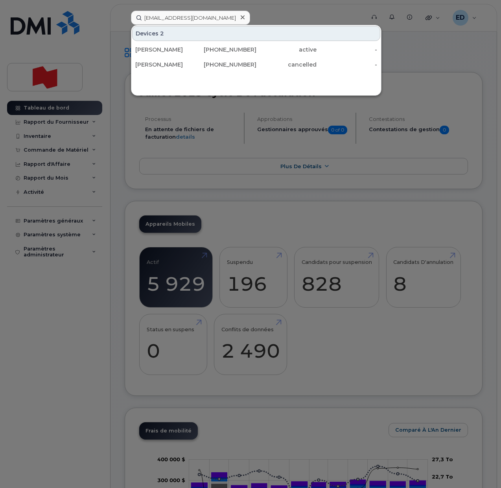
drag, startPoint x: 160, startPoint y: 49, endPoint x: 176, endPoint y: 73, distance: 28.4
click at [160, 49] on div "[PERSON_NAME]" at bounding box center [165, 50] width 61 height 8
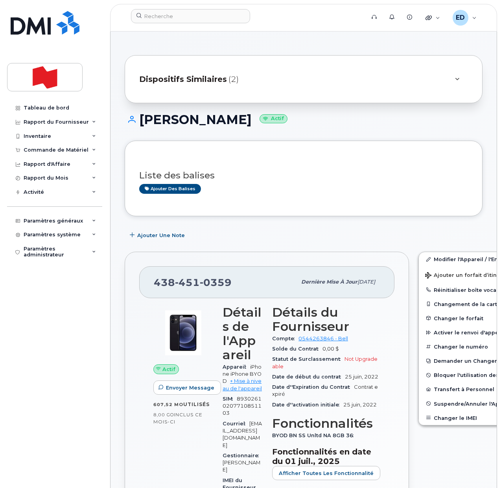
drag, startPoint x: 314, startPoint y: 192, endPoint x: 315, endPoint y: 197, distance: 4.4
click at [314, 194] on div "Liste des balises Ajouter des balises" at bounding box center [303, 178] width 329 height 46
click at [169, 18] on input at bounding box center [190, 16] width 119 height 14
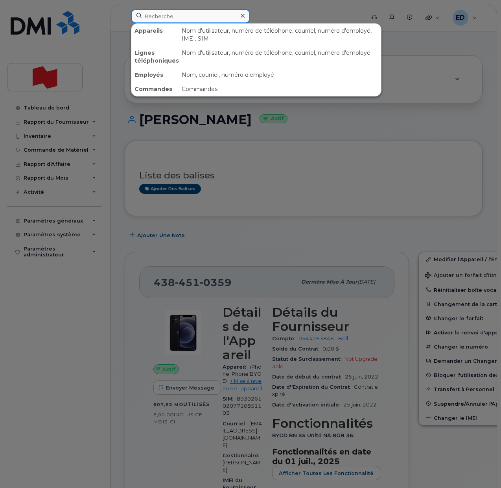
paste input "[PERSON_NAME]"
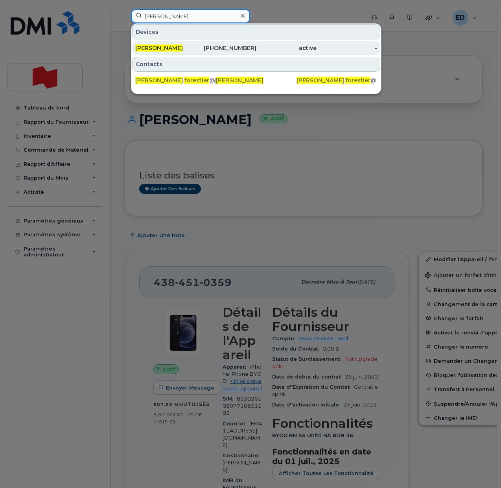
type input "[PERSON_NAME]"
click at [196, 53] on div "[PERSON_NAME]" at bounding box center [226, 48] width 61 height 14
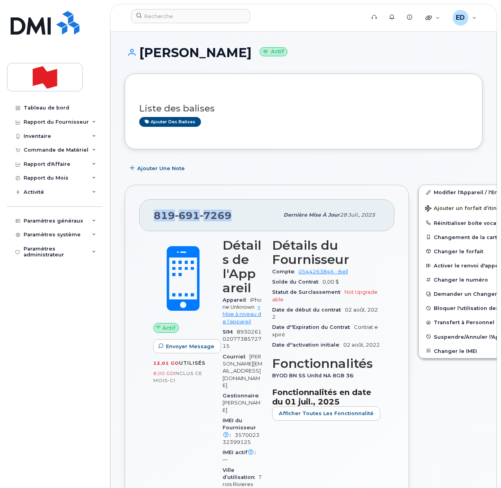
drag, startPoint x: 234, startPoint y: 219, endPoint x: 156, endPoint y: 214, distance: 78.1
click at [156, 214] on div "[PHONE_NUMBER]" at bounding box center [216, 215] width 125 height 17
drag, startPoint x: 260, startPoint y: 172, endPoint x: 276, endPoint y: 186, distance: 20.7
click at [261, 172] on div "Ajouter une Note" at bounding box center [304, 168] width 358 height 14
click at [287, 114] on div "Liste des balises Ajouter des balises" at bounding box center [303, 111] width 329 height 30
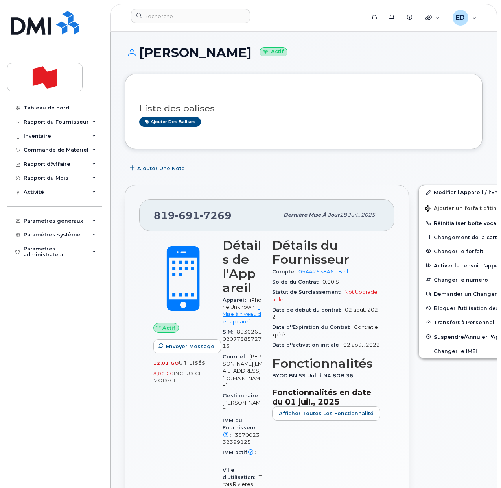
click at [358, 120] on div "Ajouter des balises" at bounding box center [300, 122] width 323 height 10
drag, startPoint x: 232, startPoint y: 213, endPoint x: 153, endPoint y: 217, distance: 78.4
click at [153, 217] on div "819 691 7269 Dernière mise à jour 28 juil., 2025" at bounding box center [266, 214] width 255 height 31
copy span "819 691 7269"
click at [451, 354] on button "Changer le IMEI" at bounding box center [480, 351] width 122 height 14
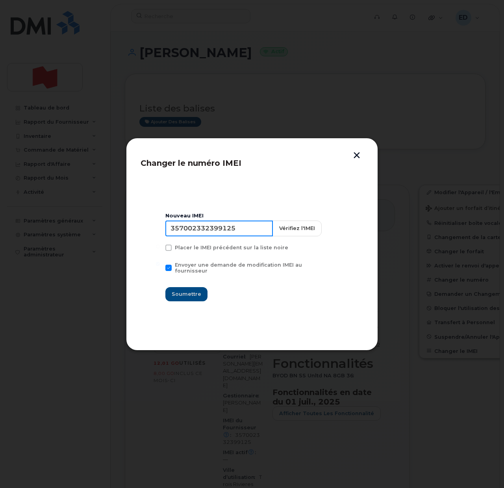
click at [224, 229] on input "357002332399125" at bounding box center [218, 228] width 107 height 16
type input "353927601171595"
click at [185, 294] on span "Soumettre" at bounding box center [187, 293] width 30 height 7
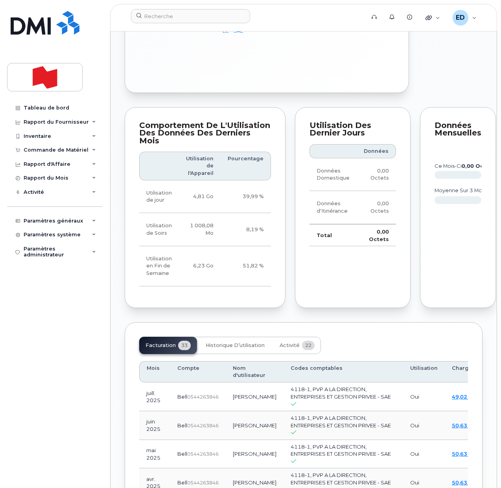
scroll to position [787, 0]
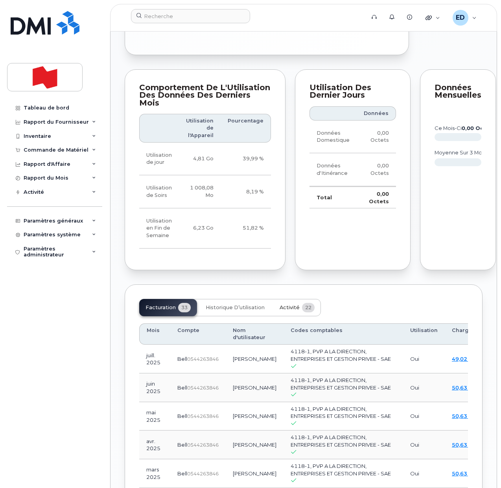
click at [289, 311] on span "Activité" at bounding box center [290, 307] width 20 height 6
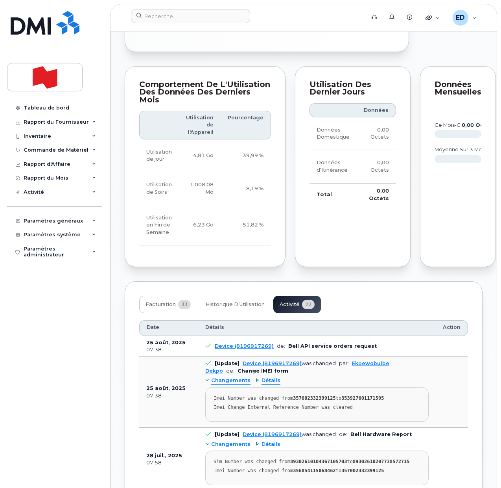
scroll to position [885, 0]
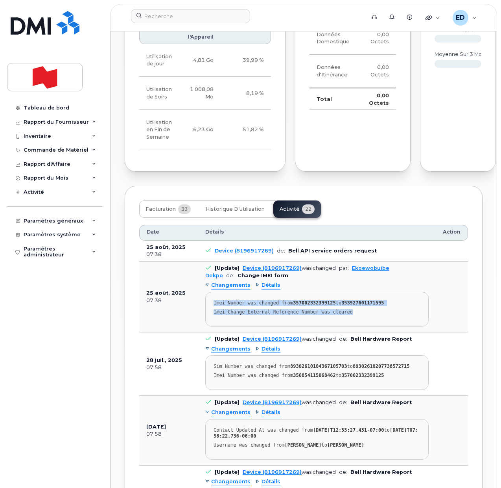
drag, startPoint x: 355, startPoint y: 391, endPoint x: 205, endPoint y: 380, distance: 150.7
click at [205, 332] on td "[Update] Device (8196917269) was changed par: Ekoewobuibe Dekpo de: Change IMEI…" at bounding box center [317, 296] width 238 height 71
copy pre "Imei Number was changed from 357002332399125 to 353927601171595 Imei Change Ext…"
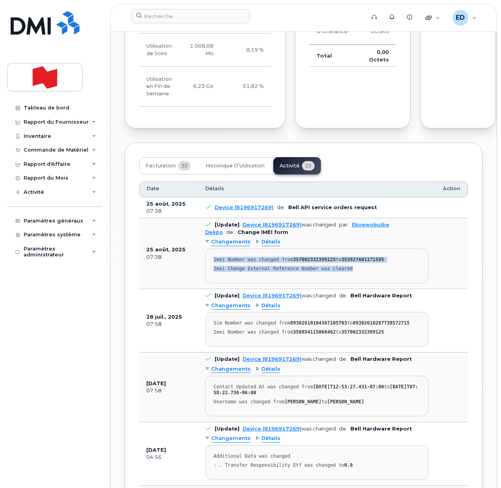
scroll to position [935, 0]
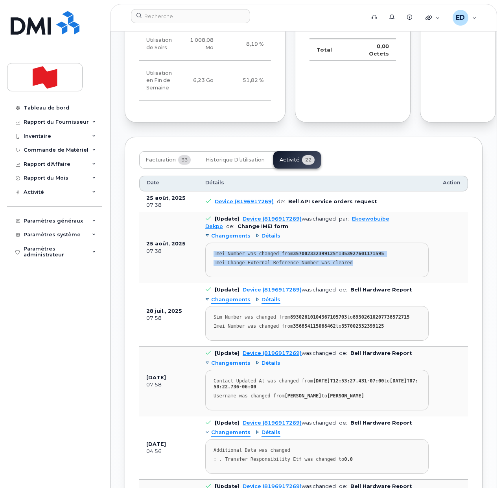
click at [410, 277] on pre "Imei Number was changed from 357002332399125 to 353927601171595 Imei Change Ext…" at bounding box center [317, 259] width 224 height 35
click at [352, 256] on strong "353927601171595" at bounding box center [363, 254] width 43 height 6
copy strong "353927601171595"
click at [310, 256] on strong "357002332399125" at bounding box center [314, 254] width 43 height 6
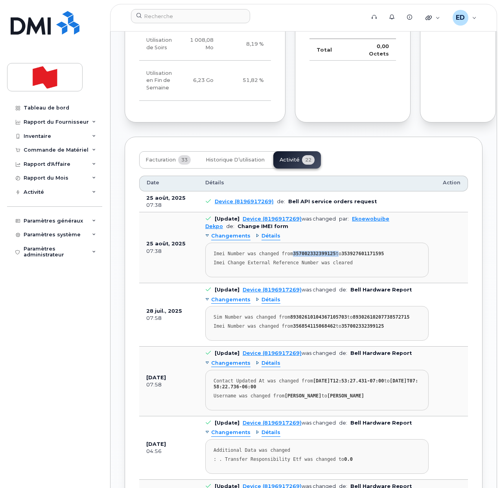
click at [310, 256] on strong "357002332399125" at bounding box center [314, 254] width 43 height 6
copy div "357002332399125"
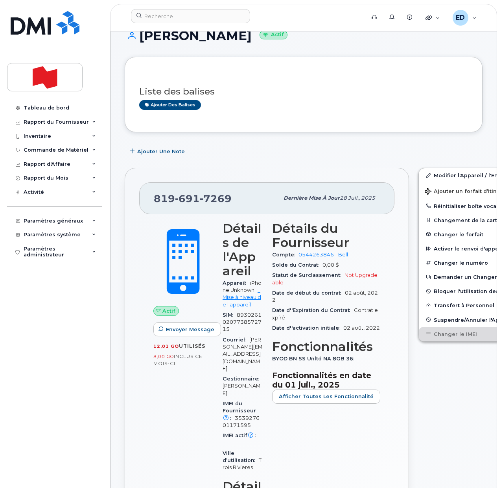
scroll to position [0, 0]
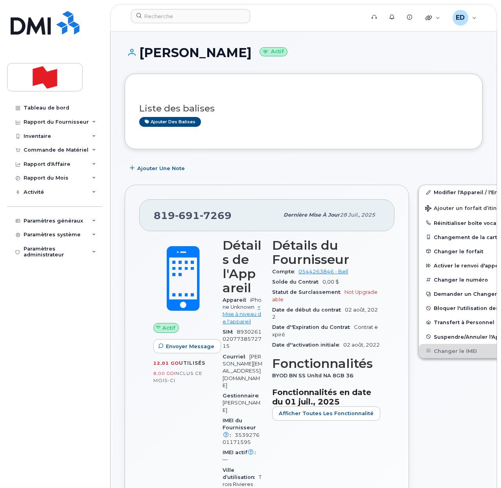
click at [341, 163] on div "Ajouter une Note" at bounding box center [304, 168] width 358 height 14
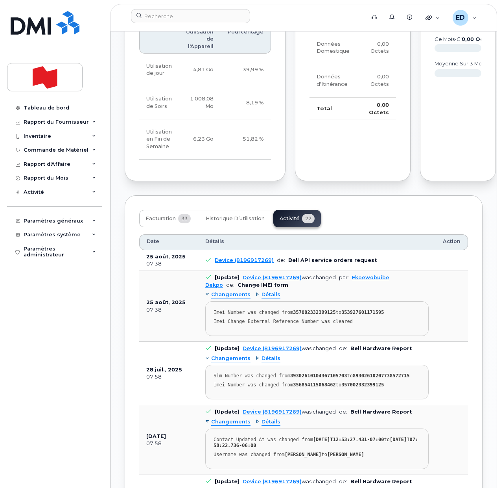
scroll to position [935, 0]
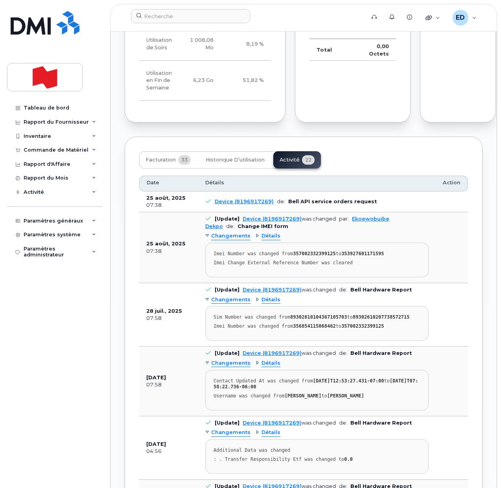
click at [415, 277] on pre "Imei Number was changed from 357002332399125 to 353927601171595 Imei Change Ext…" at bounding box center [317, 259] width 224 height 35
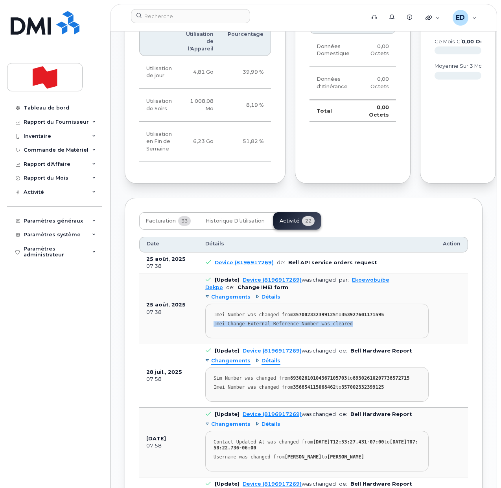
scroll to position [885, 0]
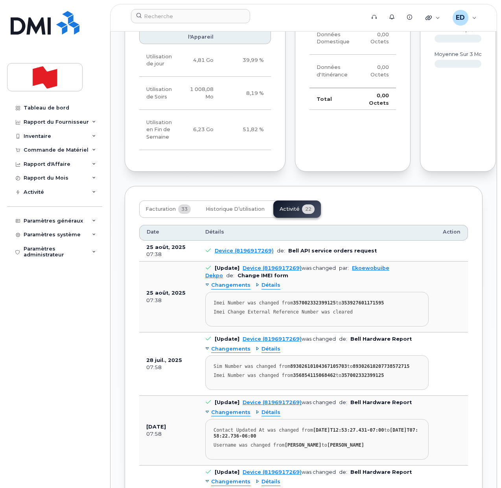
click at [366, 305] on strong "353927601171595" at bounding box center [363, 303] width 43 height 6
copy strong "353927601171595"
click at [154, 18] on input at bounding box center [190, 16] width 119 height 14
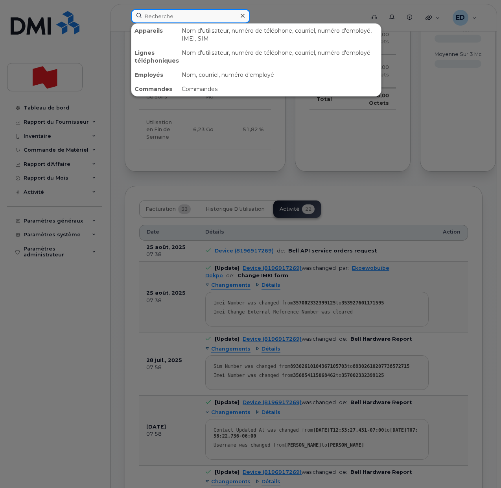
paste input "353927601171595"
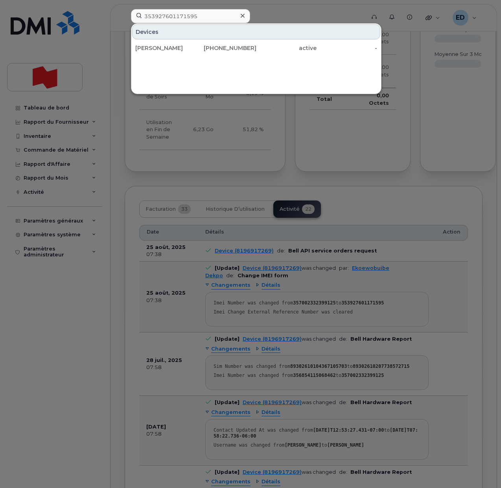
click at [464, 176] on div at bounding box center [250, 244] width 501 height 488
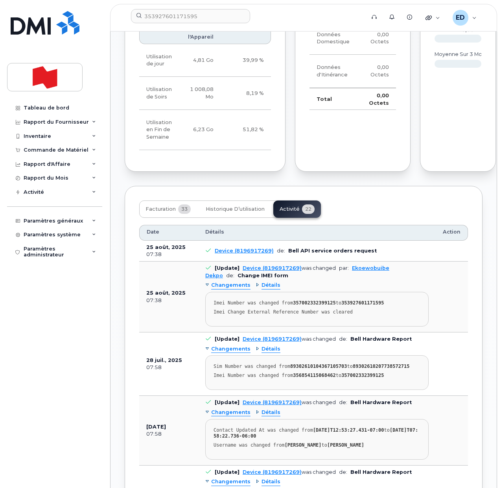
click at [330, 369] on strong "89302610104367105703" at bounding box center [318, 366] width 57 height 6
click at [312, 305] on strong "357002332399125" at bounding box center [314, 303] width 43 height 6
copy div "357002332399125"
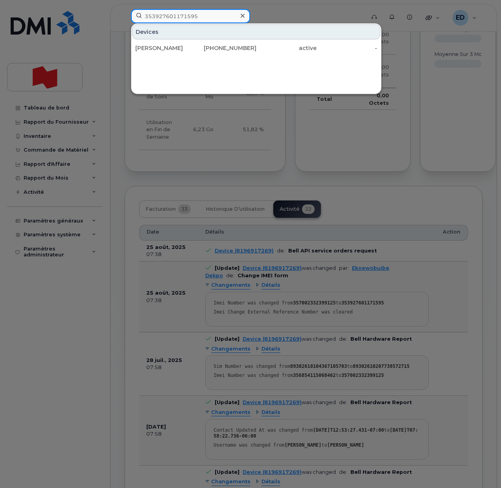
drag, startPoint x: 209, startPoint y: 17, endPoint x: 141, endPoint y: 9, distance: 68.2
click at [141, 9] on input "353927601171595" at bounding box center [190, 16] width 119 height 14
paste input "7002332399125"
type input "357002332399125"
click at [273, 12] on div at bounding box center [250, 244] width 501 height 488
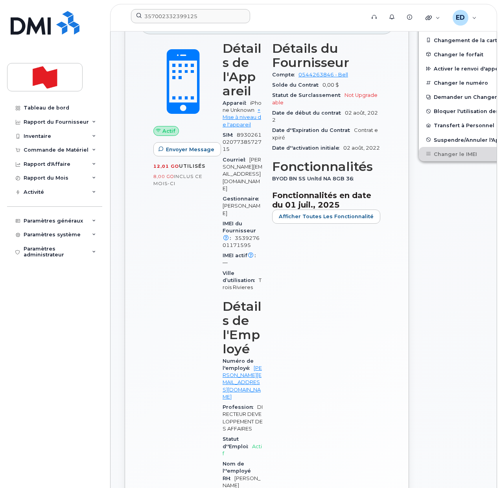
scroll to position [0, 0]
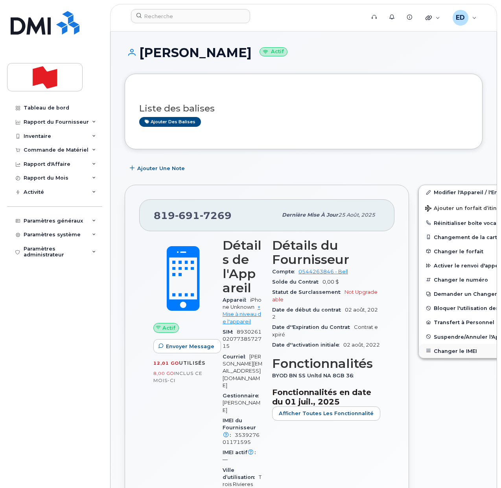
click at [431, 350] on button "Changer le IMEI" at bounding box center [480, 351] width 122 height 14
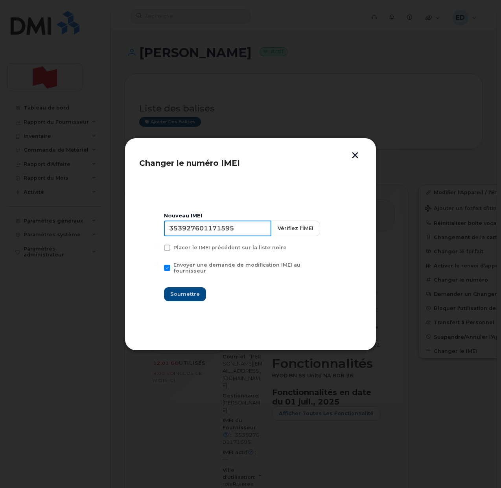
click at [222, 230] on input "353927601171595" at bounding box center [217, 228] width 107 height 16
type input "353927601467225"
click at [191, 290] on span "Soumettre" at bounding box center [185, 293] width 30 height 7
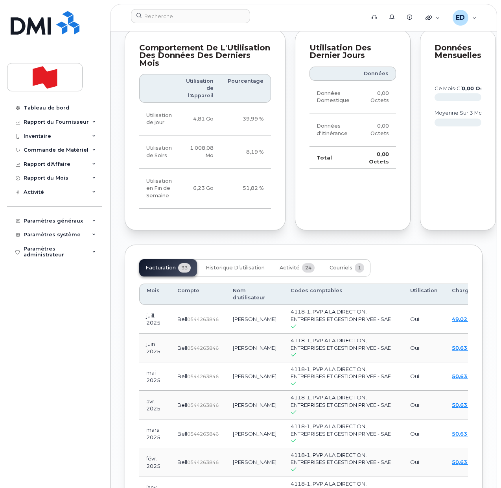
scroll to position [935, 0]
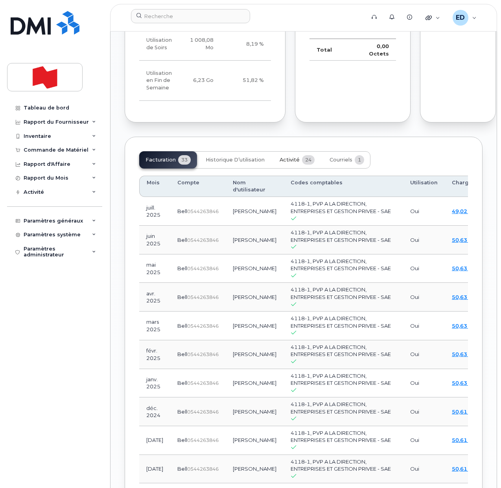
click at [282, 168] on button "Activité 24" at bounding box center [298, 159] width 48 height 17
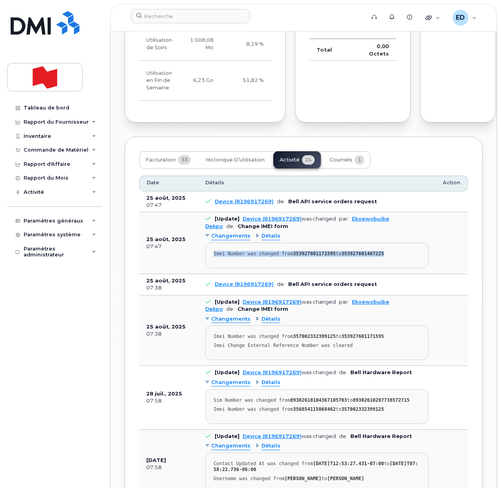
drag, startPoint x: 385, startPoint y: 332, endPoint x: 207, endPoint y: 336, distance: 177.9
click at [207, 268] on pre "Imei Number was changed from 353927601171595 to 353927601467225" at bounding box center [317, 255] width 224 height 26
copy div "Imei Number was changed from 353927601171595 to 353927601467225"
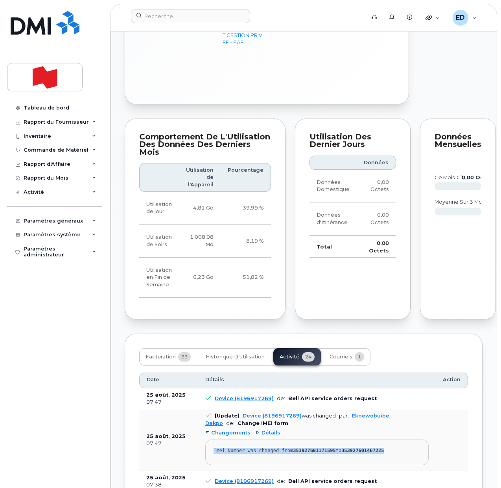
scroll to position [984, 0]
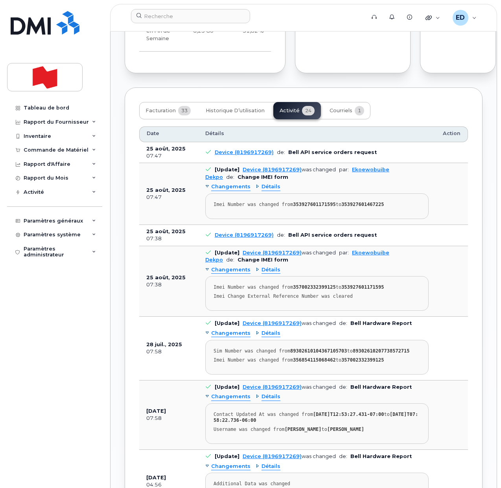
click at [355, 362] on strong "357002332399125" at bounding box center [363, 360] width 43 height 6
copy strong "357002332399125"
click at [444, 225] on td at bounding box center [452, 194] width 32 height 62
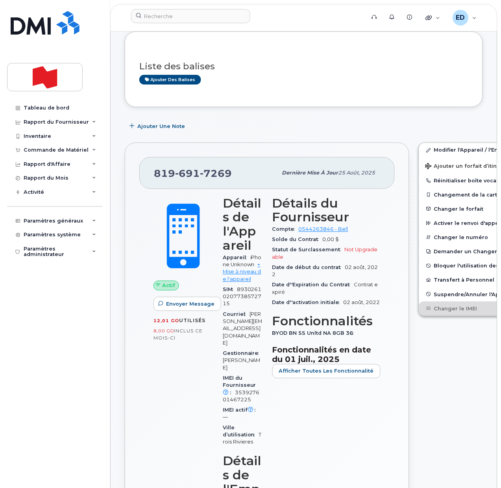
scroll to position [0, 0]
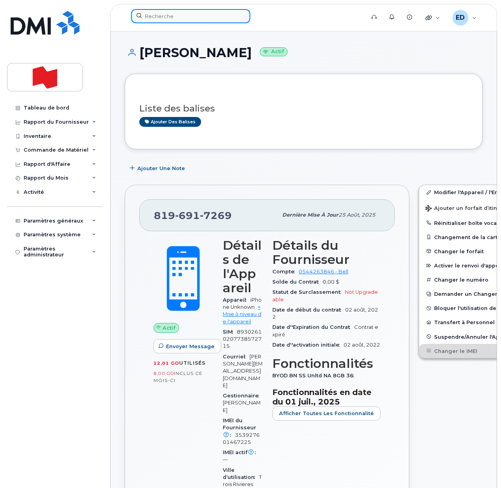
click at [162, 13] on input at bounding box center [190, 16] width 119 height 14
paste input "Daniel Prupas"
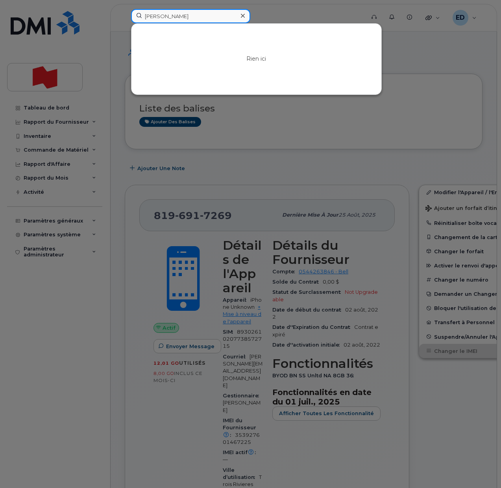
drag, startPoint x: 189, startPoint y: 16, endPoint x: 146, endPoint y: 17, distance: 43.7
click at [146, 17] on input "Daniel Prupas" at bounding box center [190, 16] width 119 height 14
paste input "daniel.prupas@nbc.ca"
drag, startPoint x: 189, startPoint y: 21, endPoint x: 134, endPoint y: 22, distance: 54.7
click at [134, 22] on input "daniel.prupas@nbc.ca" at bounding box center [190, 16] width 119 height 14
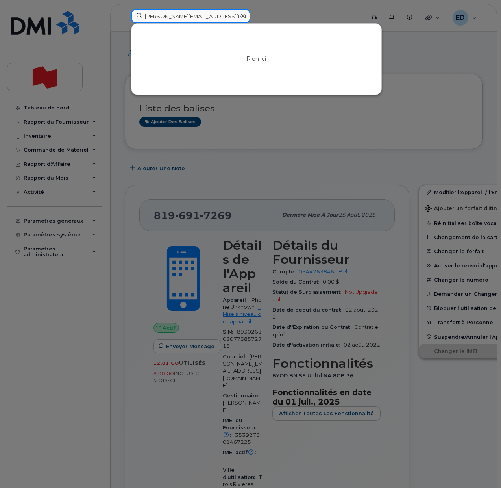
paste input "5148206677"
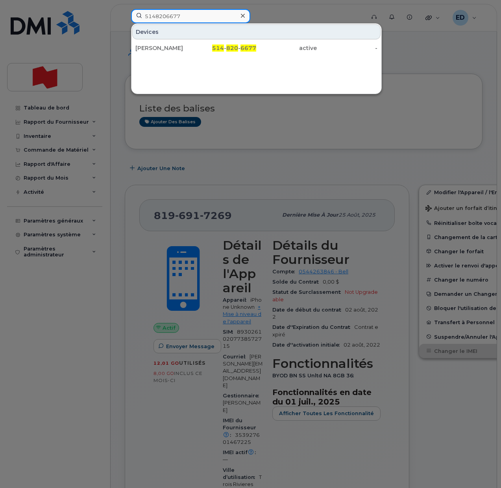
type input "5148206677"
click at [163, 50] on div "André Boucher" at bounding box center [165, 48] width 61 height 8
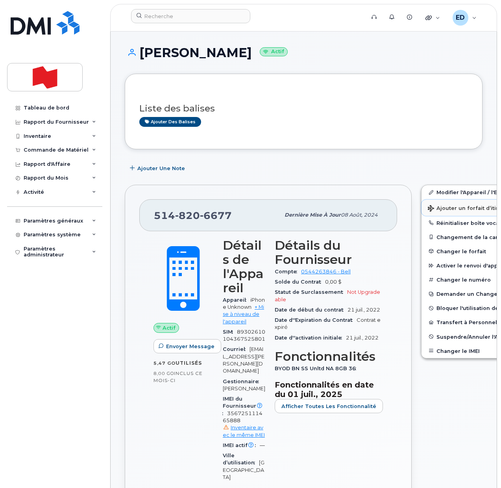
click at [440, 207] on span "Ajouter un forfait d’itinérance" at bounding box center [473, 208] width 91 height 7
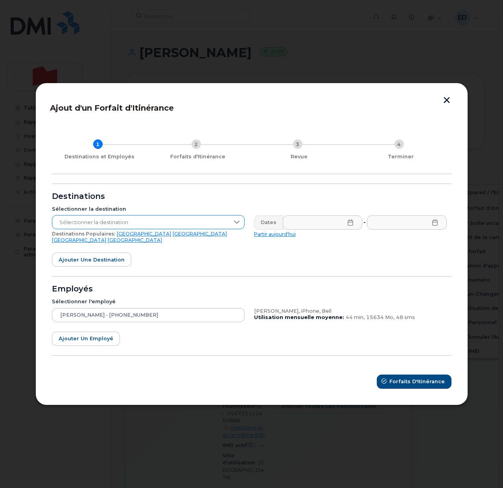
click at [150, 228] on span "Sélectionner la destination" at bounding box center [140, 222] width 177 height 14
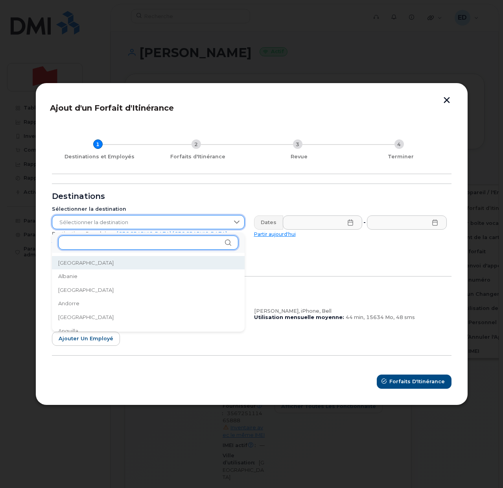
click at [97, 246] on input "text" at bounding box center [148, 242] width 180 height 14
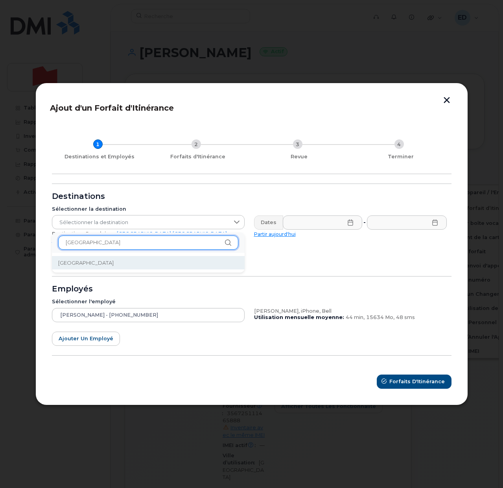
type input "itali"
click at [83, 263] on li "Italie" at bounding box center [148, 263] width 193 height 14
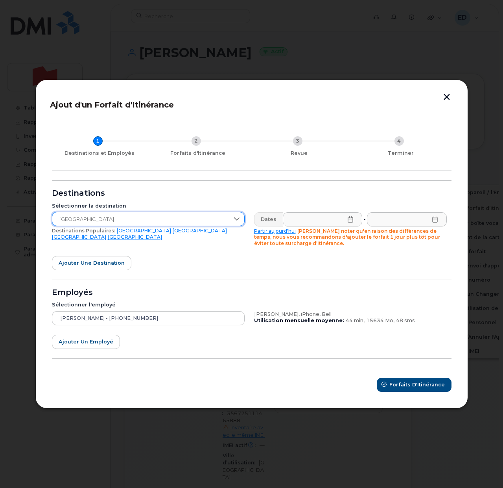
click at [349, 221] on icon at bounding box center [351, 219] width 6 height 6
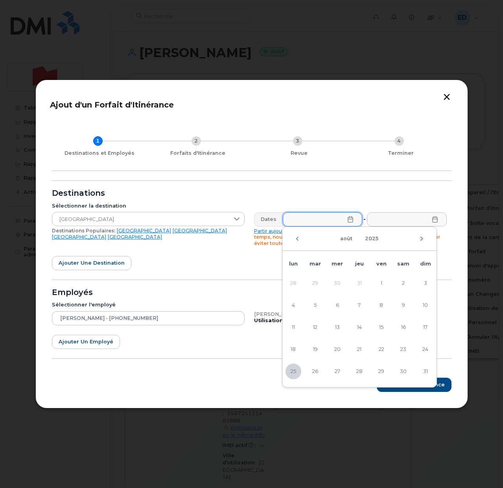
click at [423, 237] on icon "Mois suivant" at bounding box center [422, 238] width 5 height 6
click at [299, 238] on icon "Mois précédent" at bounding box center [297, 238] width 5 height 6
click at [337, 368] on span "27" at bounding box center [338, 371] width 16 height 16
type input "27/08/2025"
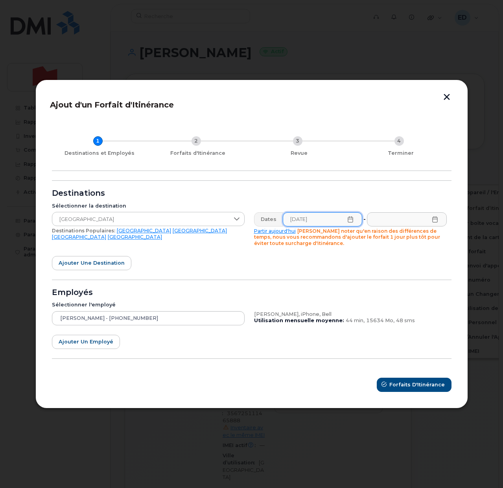
click at [434, 218] on icon at bounding box center [435, 219] width 6 height 6
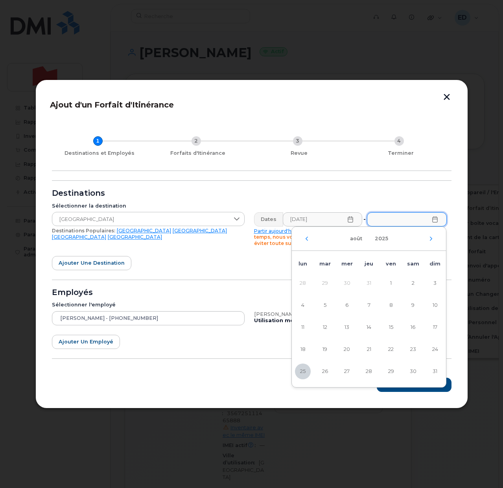
click at [429, 241] on div "août 2025" at bounding box center [369, 239] width 154 height 24
click at [430, 237] on icon "Mois suivant" at bounding box center [431, 238] width 5 height 6
click at [349, 304] on span "10" at bounding box center [347, 305] width 16 height 16
type input "10/09/2025"
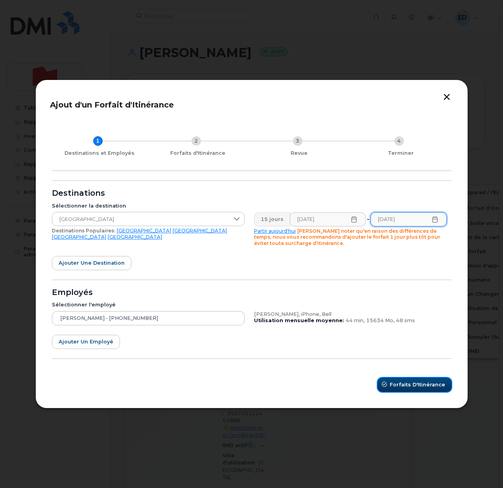
click at [405, 381] on span "Forfaits d'Itinérance" at bounding box center [417, 384] width 55 height 7
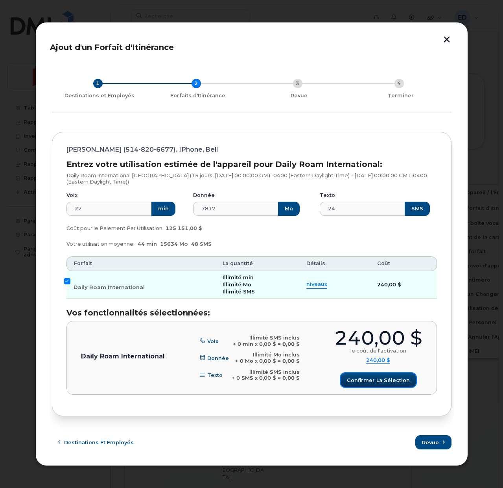
click at [359, 379] on span "Confirmer la sélection" at bounding box center [378, 379] width 63 height 7
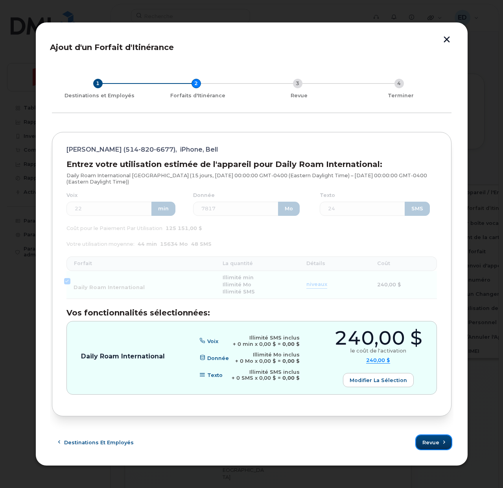
click at [429, 442] on span "Revue" at bounding box center [431, 441] width 17 height 7
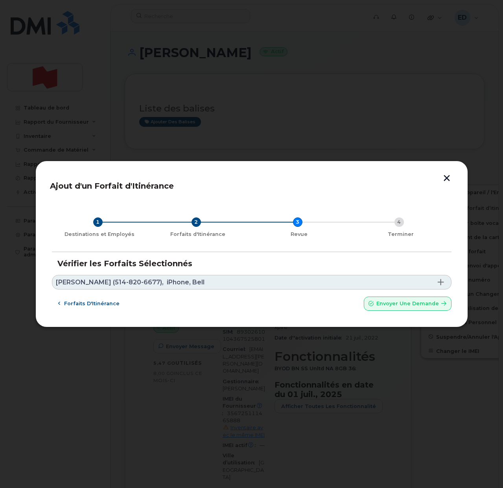
click at [198, 283] on link "André Boucher (514-820-6677), iPhone, Bell" at bounding box center [252, 282] width 400 height 15
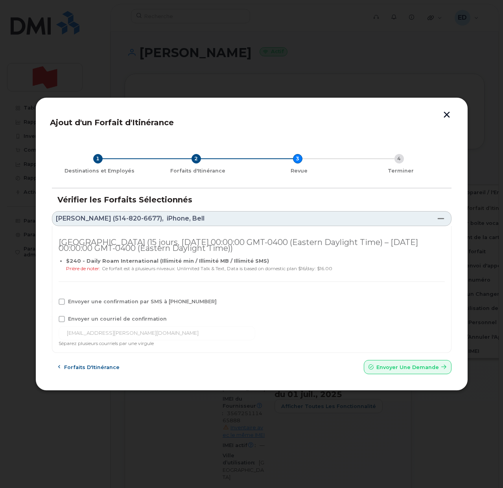
click at [75, 320] on span "Envoyer un courriel de confirmation" at bounding box center [117, 319] width 99 height 6
click at [53, 320] on input "Envoyer un courriel de confirmation" at bounding box center [51, 318] width 4 height 4
checkbox input "true"
click at [72, 300] on span "Envoyer une confirmation par SMS à 514-820-6677" at bounding box center [142, 301] width 149 height 6
click at [53, 300] on input "Envoyer une confirmation par SMS à 514-820-6677" at bounding box center [51, 300] width 4 height 4
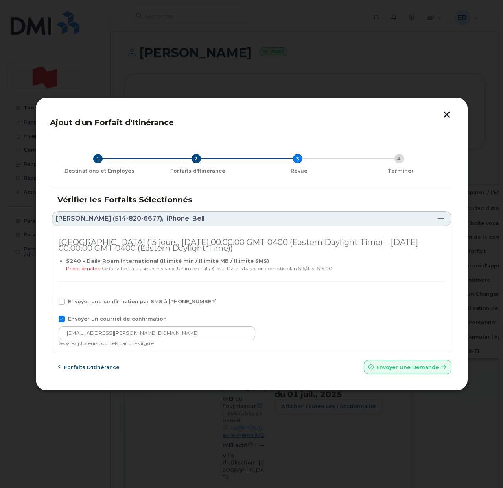
checkbox input "true"
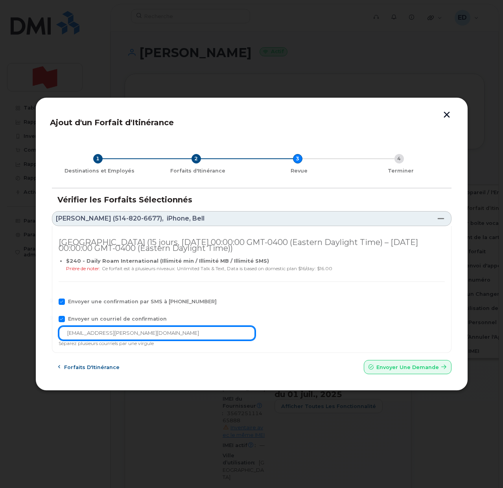
drag, startPoint x: 149, startPoint y: 331, endPoint x: 52, endPoint y: 335, distance: 97.3
click at [55, 335] on div "Italie (15 jours, Wed Aug 27 2025 00:00:00 GMT-0400 (Eastern Daylight Time) – W…" at bounding box center [252, 289] width 400 height 127
paste input "telecom-voix"
type input "[EMAIL_ADDRESS][DOMAIN_NAME]"
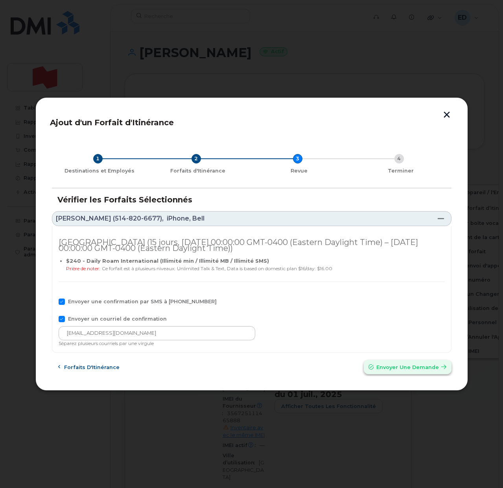
click at [390, 367] on span "Envoyer une Demande" at bounding box center [408, 366] width 63 height 7
click at [421, 368] on div "Forfaits d'Itinérance Envoyer une Demande" at bounding box center [252, 367] width 400 height 14
click at [421, 367] on div "Forfaits d'Itinérance Envoyer une Demande" at bounding box center [252, 367] width 400 height 14
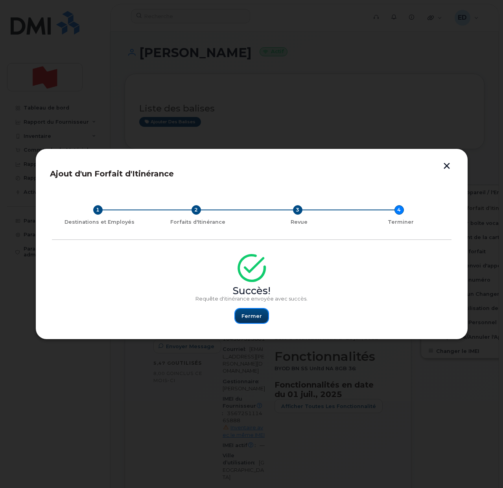
click at [253, 313] on span "Fermer" at bounding box center [252, 315] width 20 height 7
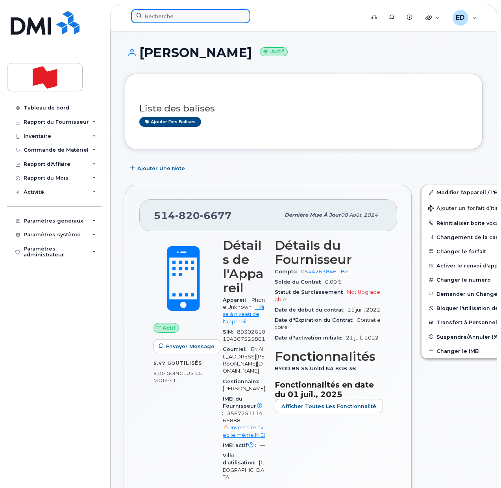
click at [169, 14] on input at bounding box center [190, 16] width 119 height 14
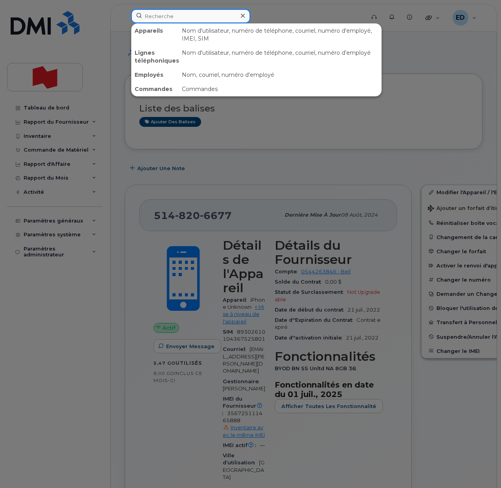
paste input "647-969-6184"
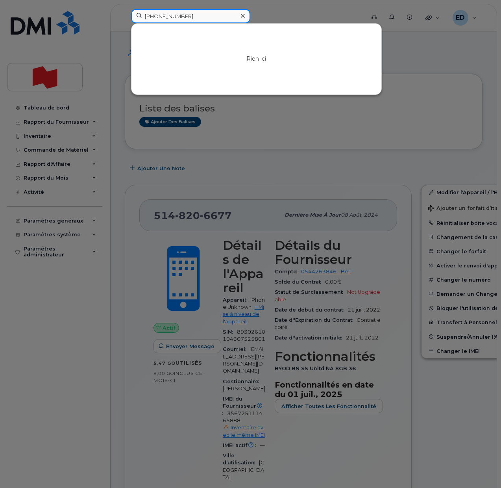
drag, startPoint x: 194, startPoint y: 20, endPoint x: 131, endPoint y: 18, distance: 63.4
click at [125, 17] on div "647-969-6184 Rien ici" at bounding box center [245, 17] width 241 height 17
paste input "[PERSON_NAME]"
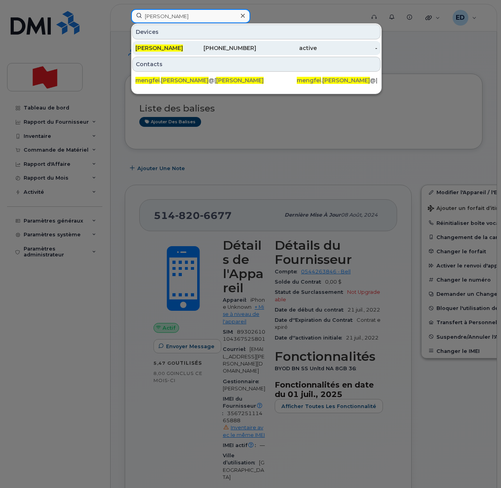
type input "[PERSON_NAME]"
click at [161, 48] on span "[PERSON_NAME]" at bounding box center [159, 47] width 48 height 7
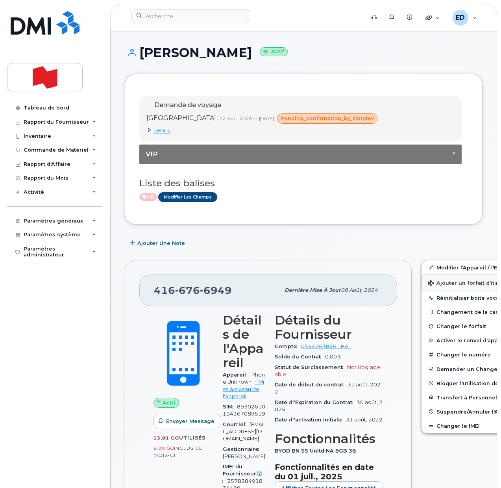
click at [433, 283] on span "Ajouter un forfait d’itinérance" at bounding box center [473, 283] width 91 height 7
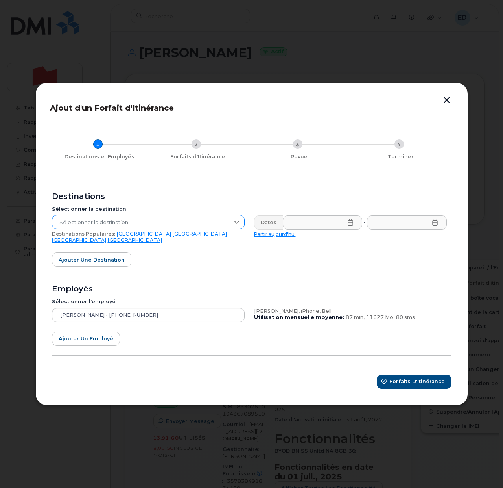
click at [161, 225] on span "Sélectionner la destination" at bounding box center [140, 222] width 177 height 14
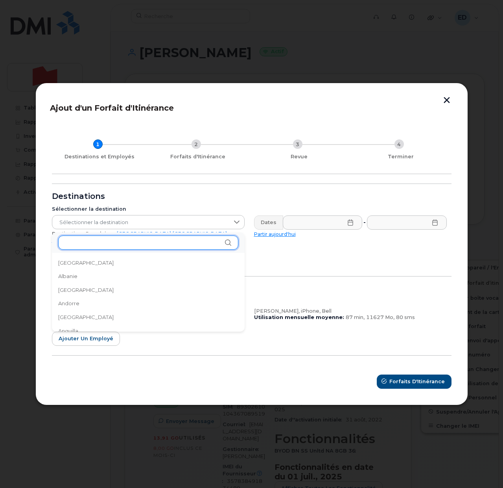
click at [94, 243] on input "text" at bounding box center [148, 242] width 180 height 14
type input "e"
drag, startPoint x: 353, startPoint y: 255, endPoint x: 329, endPoint y: 262, distance: 24.9
click at [353, 255] on form "Destinations Sélectionner la destination Sélectionner la destination Destinatio…" at bounding box center [252, 285] width 400 height 205
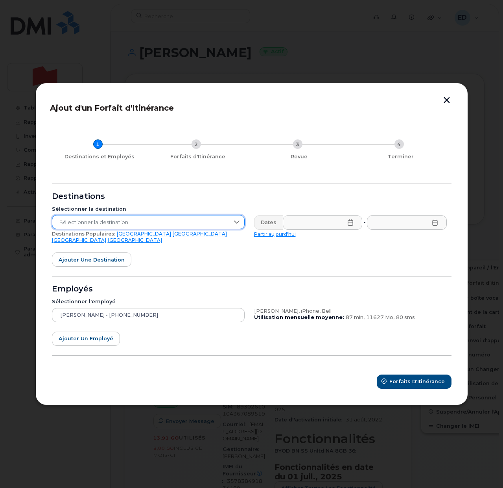
click at [210, 227] on span "Sélectionner la destination" at bounding box center [140, 222] width 177 height 14
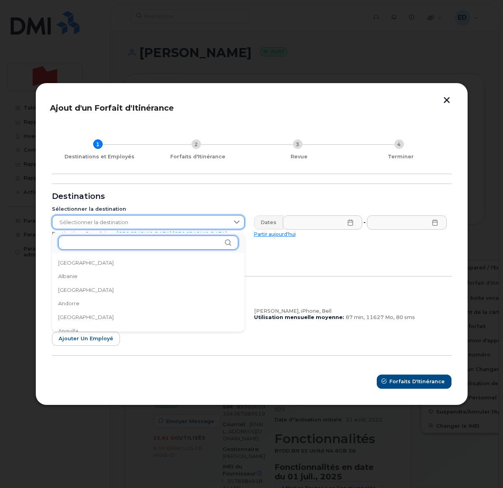
click at [143, 238] on input "text" at bounding box center [148, 242] width 180 height 14
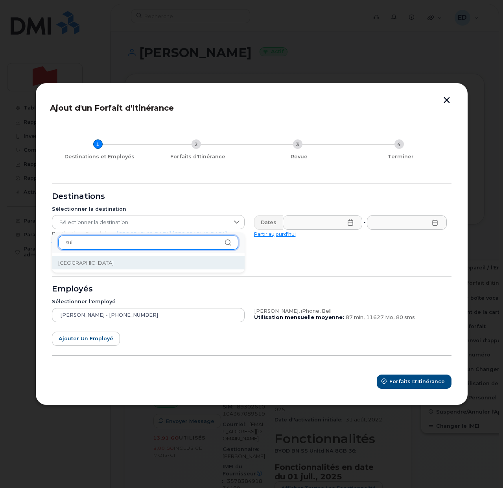
type input "sui"
click at [100, 261] on li "[GEOGRAPHIC_DATA]" at bounding box center [148, 263] width 193 height 14
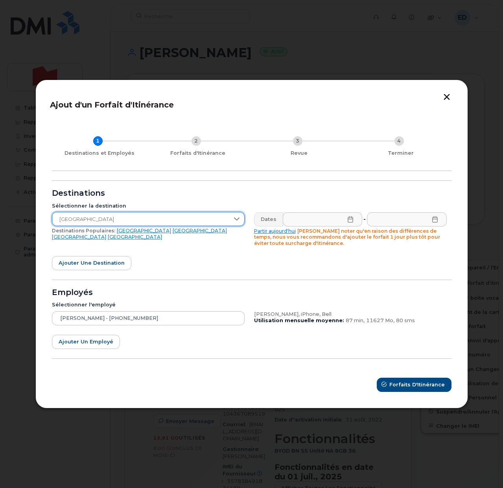
click at [348, 220] on icon at bounding box center [350, 219] width 5 height 6
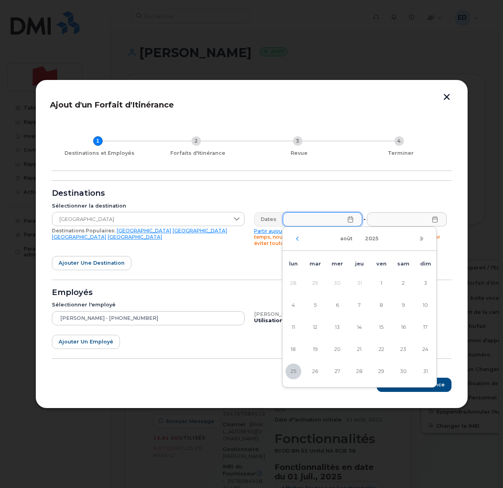
click at [421, 238] on icon "Mois suivant" at bounding box center [422, 238] width 5 height 6
click at [380, 347] on span "26" at bounding box center [382, 349] width 16 height 16
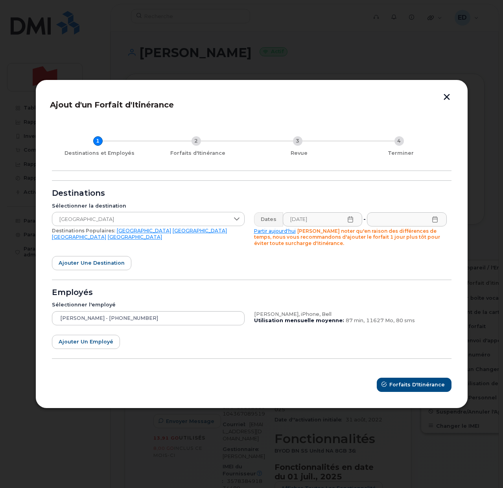
click at [433, 217] on icon at bounding box center [435, 219] width 5 height 6
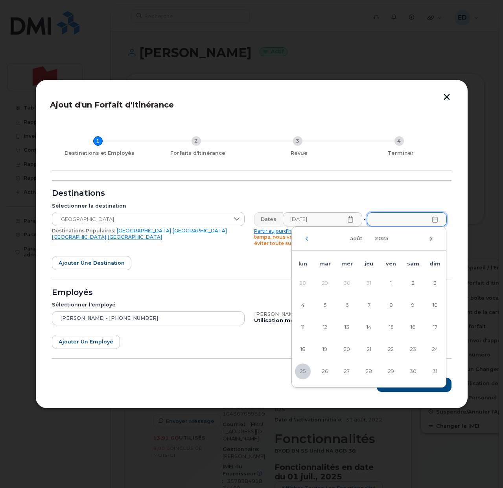
click at [432, 237] on icon "Mois suivant" at bounding box center [431, 238] width 5 height 6
click at [349, 220] on icon at bounding box center [351, 219] width 6 height 6
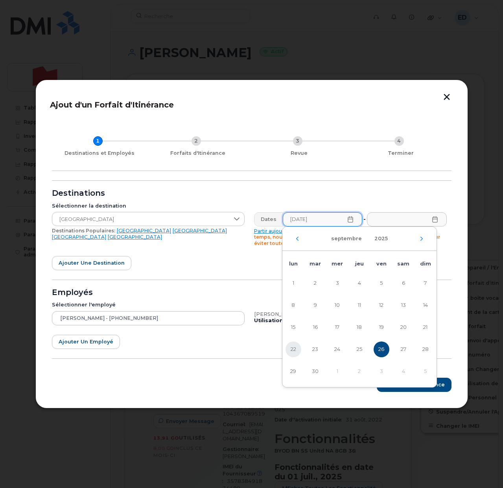
click at [296, 349] on span "22" at bounding box center [294, 349] width 16 height 16
type input "[DATE]"
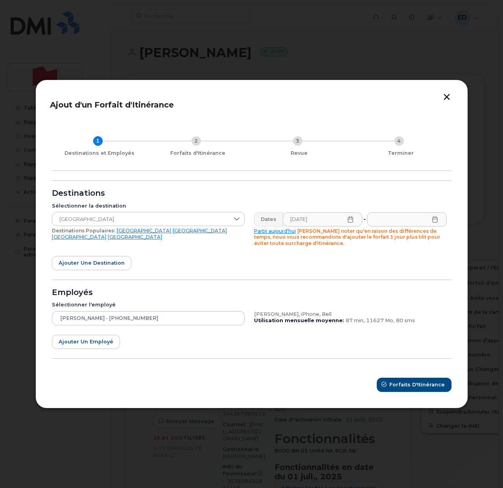
click at [350, 219] on icon at bounding box center [351, 219] width 6 height 6
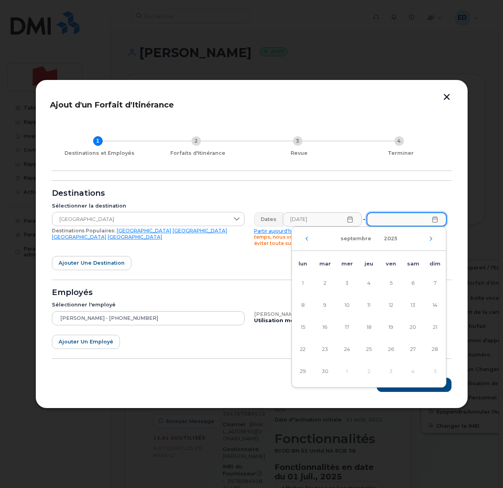
click at [431, 218] on input "text" at bounding box center [407, 219] width 80 height 14
click at [433, 218] on icon at bounding box center [435, 219] width 5 height 6
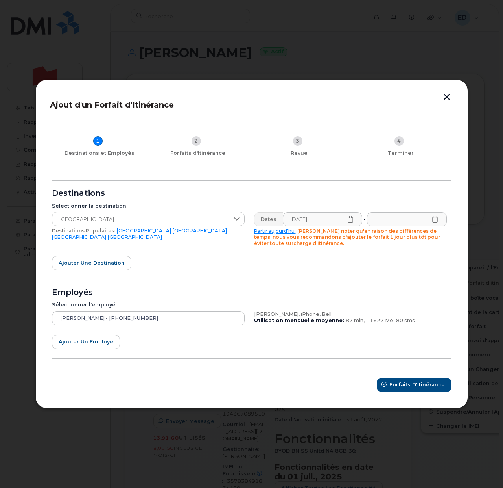
click at [433, 220] on icon at bounding box center [435, 219] width 5 height 6
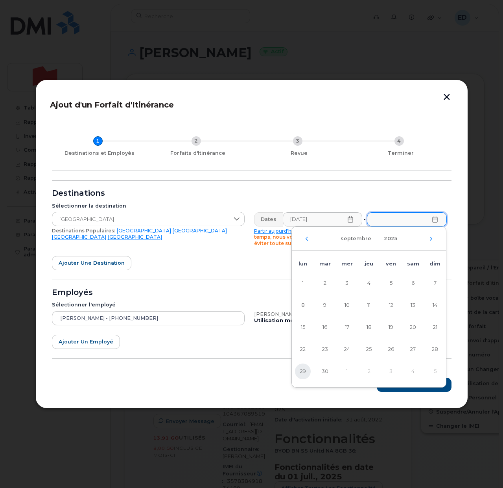
click at [306, 369] on span "29" at bounding box center [303, 371] width 16 height 16
type input "[DATE]"
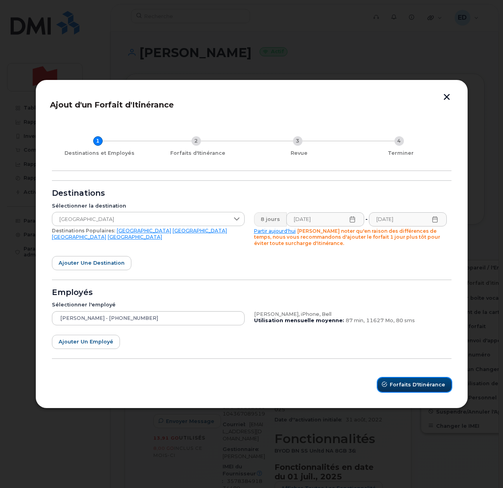
click at [425, 382] on span "Forfaits d'Itinérance" at bounding box center [417, 384] width 55 height 7
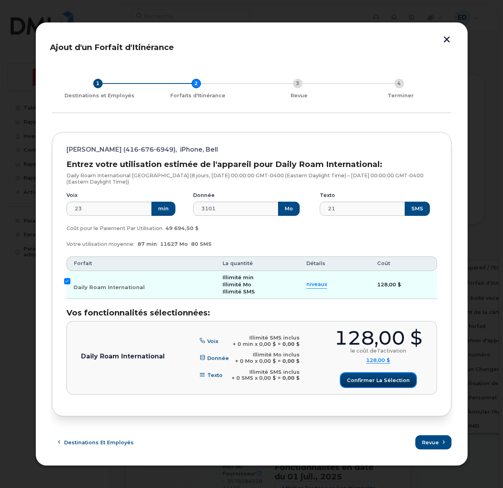
click at [367, 378] on span "Confirmer la sélection" at bounding box center [378, 379] width 63 height 7
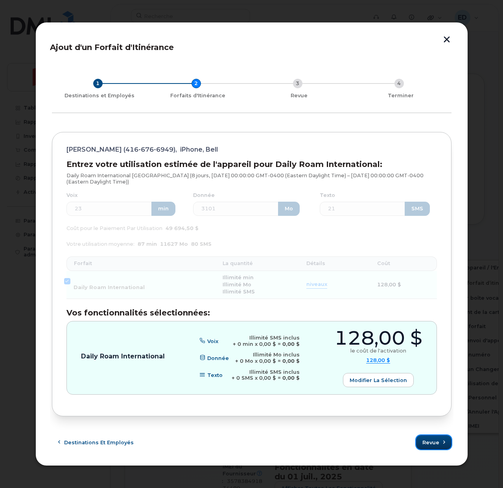
click at [425, 440] on span "Revue" at bounding box center [431, 441] width 17 height 7
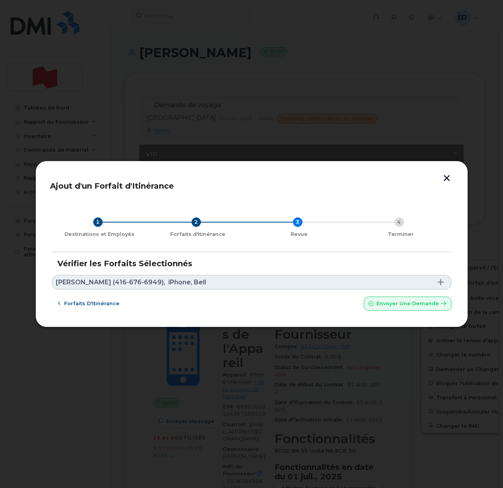
click at [213, 281] on link "[PERSON_NAME] (416-676-6949), iPhone, Bell" at bounding box center [252, 282] width 400 height 15
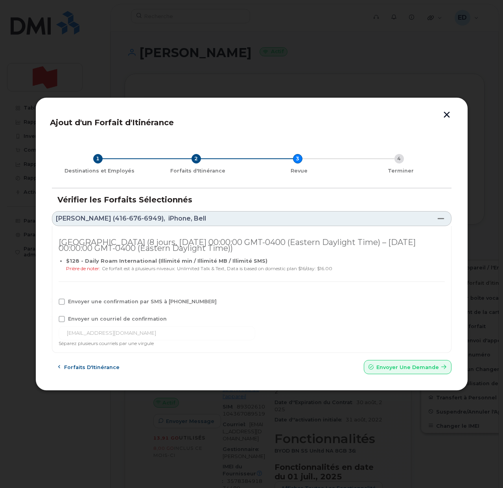
click at [61, 318] on span at bounding box center [62, 319] width 6 height 6
click at [53, 318] on input "Envoyer un courriel de confirmation" at bounding box center [51, 318] width 4 height 4
checkbox input "true"
click at [62, 299] on span at bounding box center [62, 301] width 6 height 6
click at [53, 299] on input "Envoyer une confirmation par SMS à [PHONE_NUMBER]" at bounding box center [51, 300] width 4 height 4
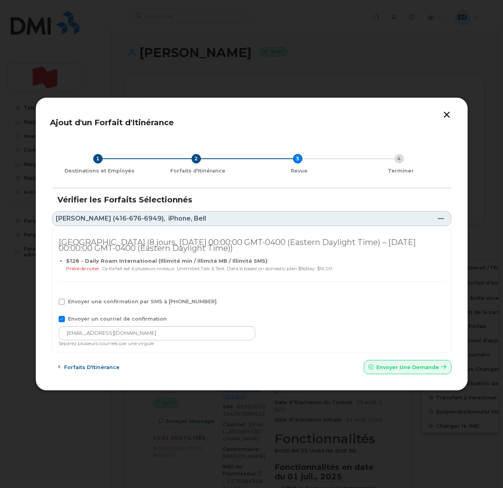
checkbox input "true"
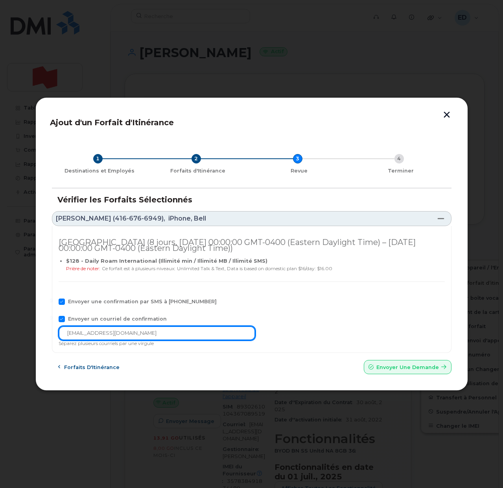
drag, startPoint x: 141, startPoint y: 336, endPoint x: 86, endPoint y: 332, distance: 55.6
click at [49, 336] on div "Ajout d'un Forfait d'Itinérance 1 Destinations et Employés 2 Forfaits d'Itinéra…" at bounding box center [251, 244] width 433 height 294
paste input "telecom-voix@bn"
type input "[EMAIL_ADDRESS][DOMAIN_NAME]"
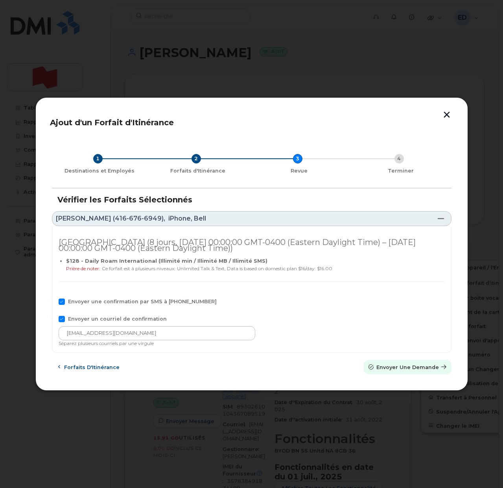
click at [379, 366] on span "Envoyer une Demande" at bounding box center [408, 366] width 63 height 7
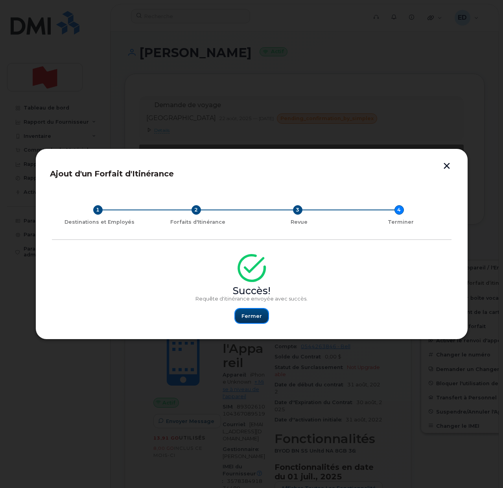
click at [253, 318] on span "Fermer" at bounding box center [252, 315] width 20 height 7
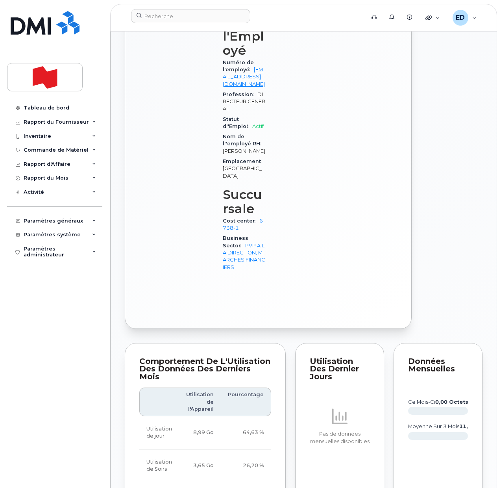
scroll to position [689, 0]
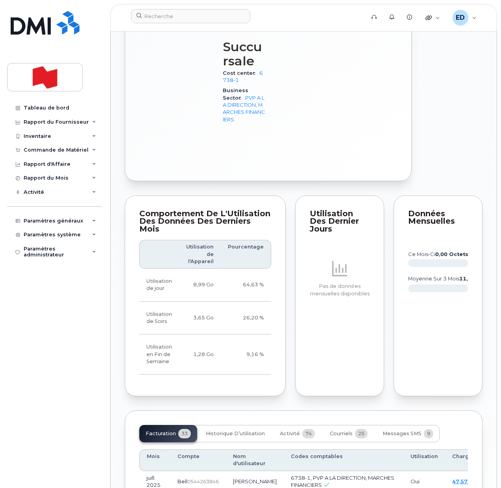
drag, startPoint x: 441, startPoint y: 124, endPoint x: 436, endPoint y: 123, distance: 4.4
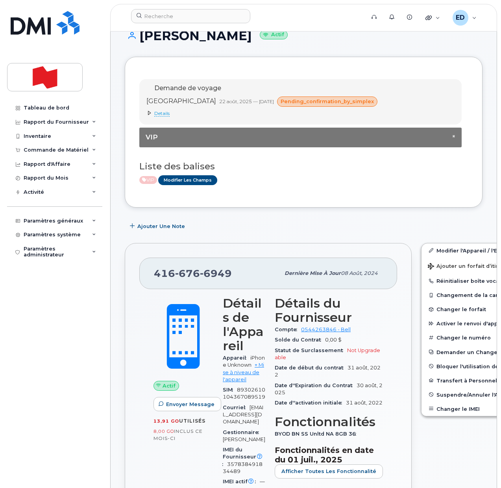
scroll to position [0, 0]
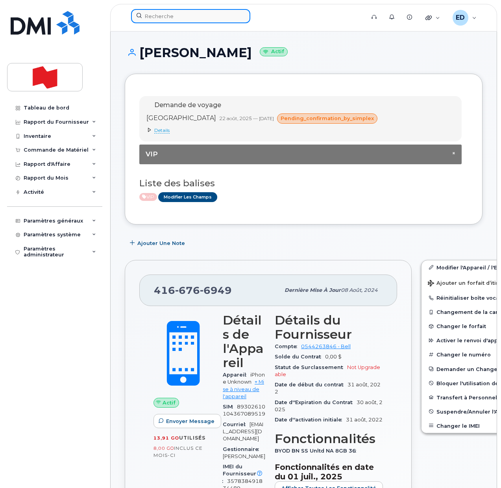
click at [177, 15] on input at bounding box center [190, 16] width 119 height 14
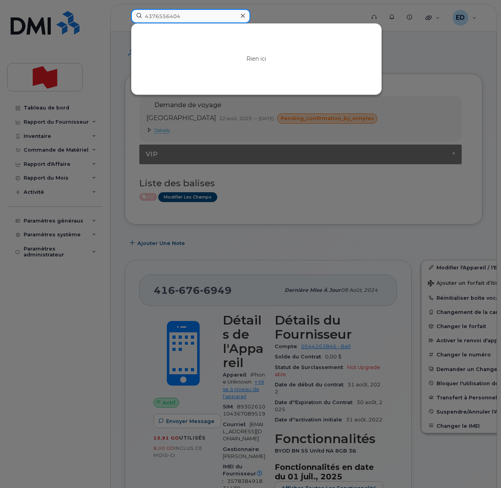
click at [161, 17] on input "4376556404" at bounding box center [190, 16] width 119 height 14
type input "4376556404"
